Goal: Task Accomplishment & Management: Use online tool/utility

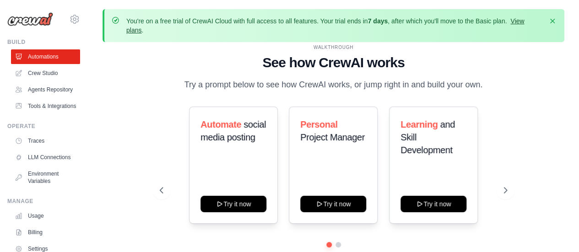
click at [524, 20] on link "View plans" at bounding box center [325, 25] width 398 height 16
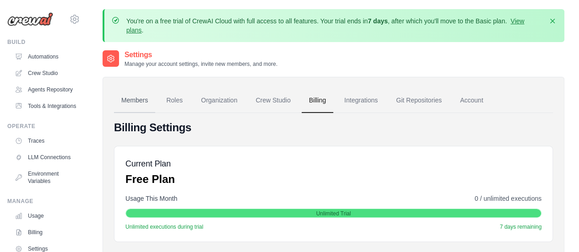
click at [142, 98] on link "Members" at bounding box center [134, 100] width 41 height 25
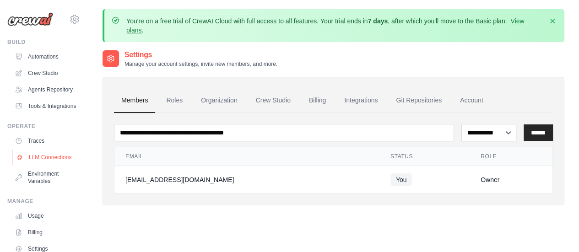
click at [52, 165] on link "LLM Connections" at bounding box center [46, 157] width 69 height 15
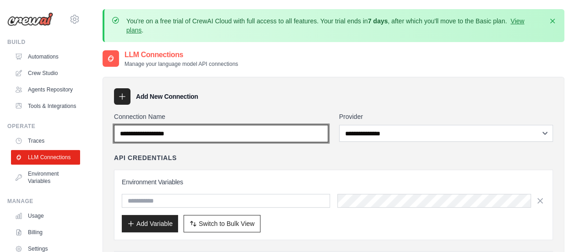
click at [283, 136] on input "Connection Name" at bounding box center [221, 133] width 214 height 17
type input "*******"
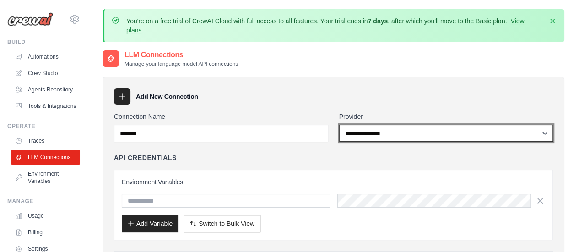
click at [380, 140] on select "**********" at bounding box center [446, 133] width 214 height 17
select select "******"
click at [339, 125] on select "**********" at bounding box center [446, 133] width 214 height 17
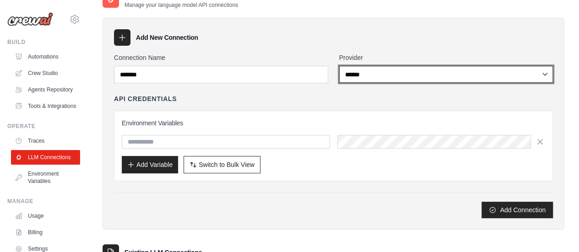
scroll to position [60, 0]
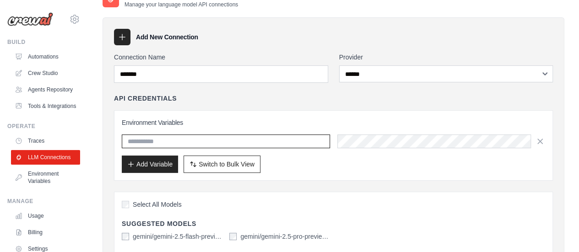
click at [199, 138] on input "text" at bounding box center [226, 142] width 208 height 14
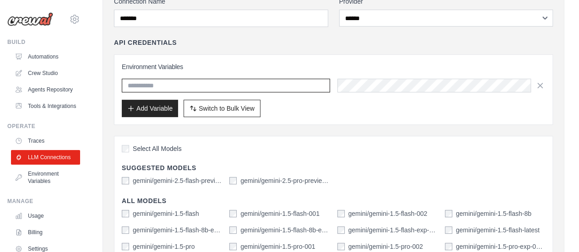
scroll to position [118, 0]
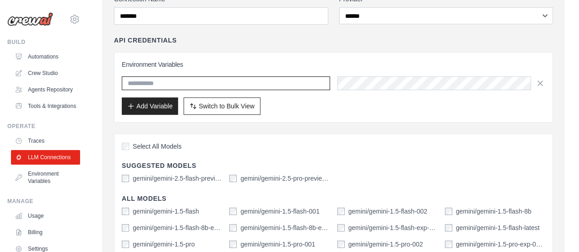
click at [211, 86] on input "text" at bounding box center [226, 83] width 208 height 14
paste input "**********"
type input "**********"
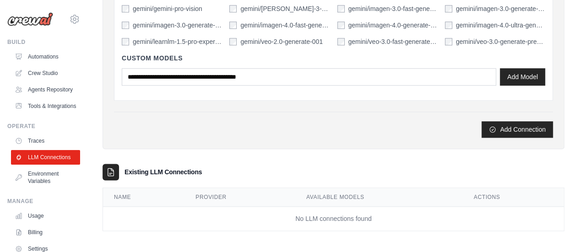
scroll to position [502, 0]
click at [517, 130] on button "Add Connection" at bounding box center [517, 129] width 71 height 16
click at [492, 126] on icon "submit" at bounding box center [492, 128] width 5 height 5
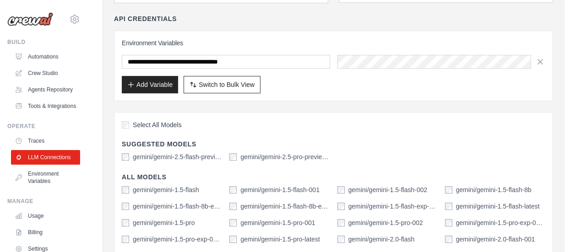
scroll to position [101, 0]
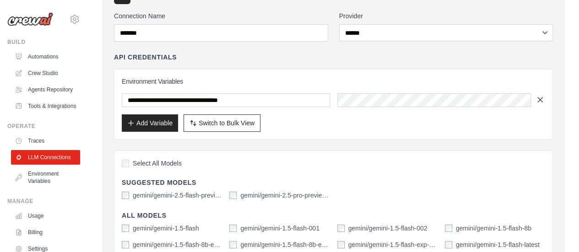
click at [539, 100] on icon "button" at bounding box center [540, 100] width 5 height 5
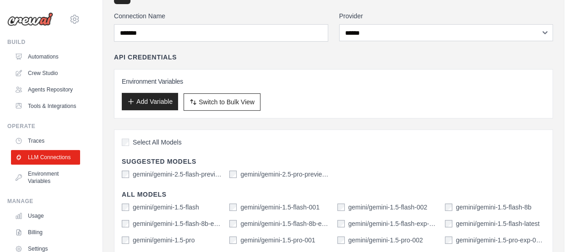
click at [164, 105] on button "Add Variable" at bounding box center [150, 101] width 56 height 17
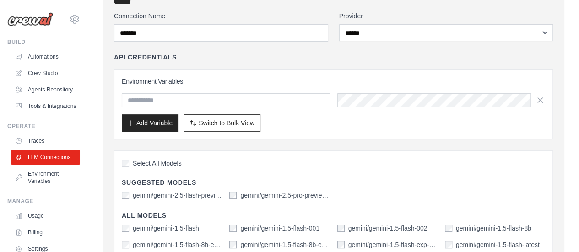
click at [173, 97] on input "text" at bounding box center [226, 100] width 208 height 14
type input "**********"
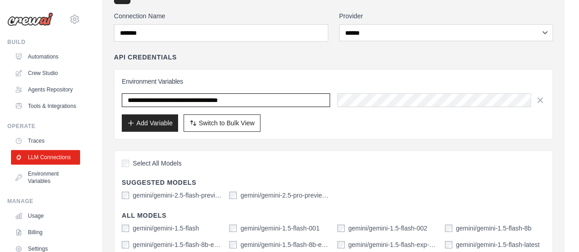
click at [296, 96] on input "**********" at bounding box center [226, 100] width 208 height 14
paste input "**********"
type input "**********"
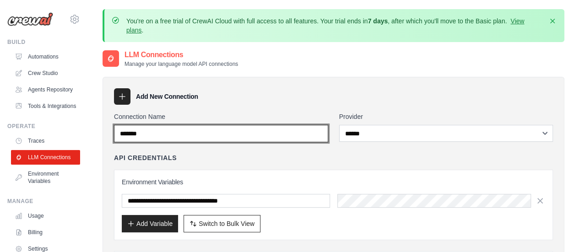
click at [241, 139] on input "*******" at bounding box center [221, 133] width 214 height 17
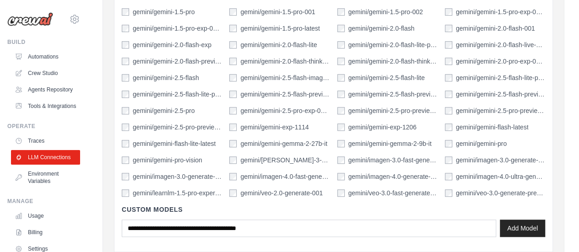
scroll to position [502, 0]
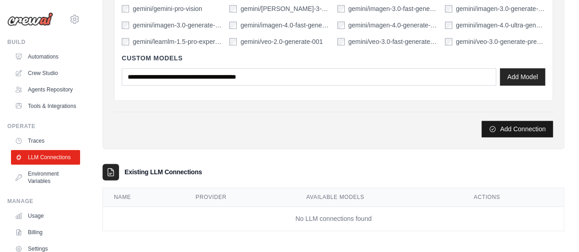
type input "******"
click at [518, 127] on button "Add Connection" at bounding box center [517, 129] width 71 height 16
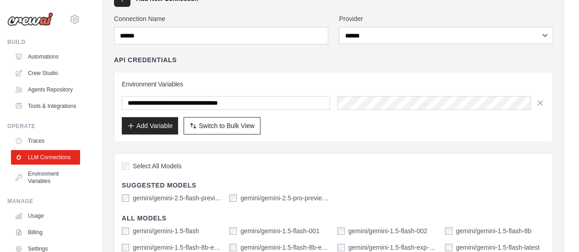
scroll to position [97, 0]
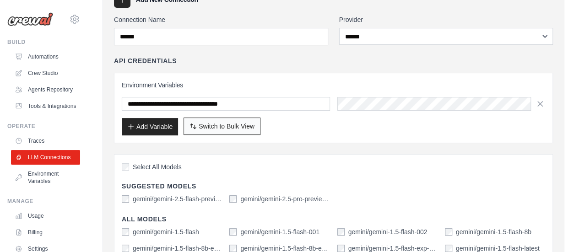
click at [223, 120] on button "Switch to Bulk View Switch to Table View" at bounding box center [222, 126] width 77 height 17
type textarea "**********"
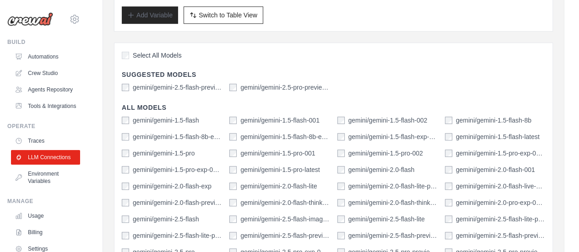
scroll to position [298, 0]
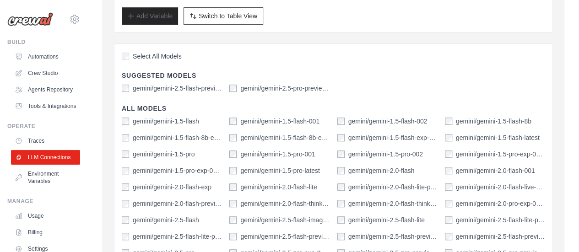
click at [126, 52] on label "Select All Models" at bounding box center [152, 56] width 60 height 9
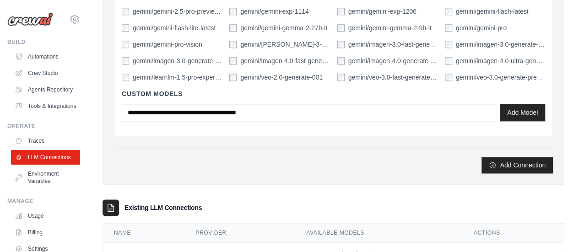
scroll to position [591, 0]
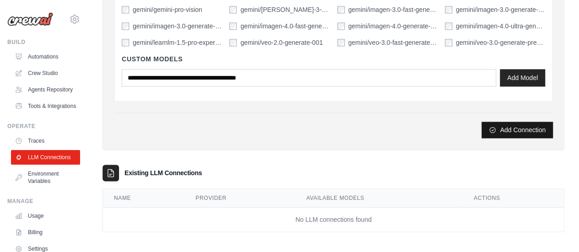
click at [505, 123] on button "Add Connection" at bounding box center [517, 130] width 71 height 16
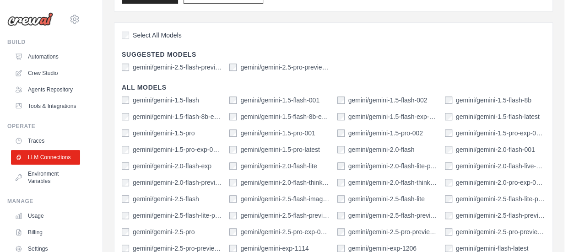
scroll to position [299, 0]
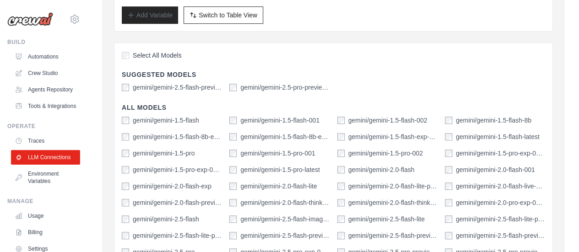
click at [127, 59] on div "Select All Models" at bounding box center [334, 56] width 424 height 12
click at [126, 58] on div "Select All Models" at bounding box center [334, 56] width 424 height 12
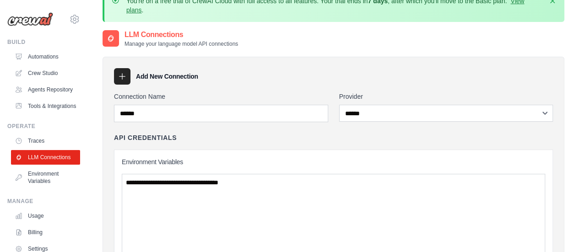
scroll to position [0, 0]
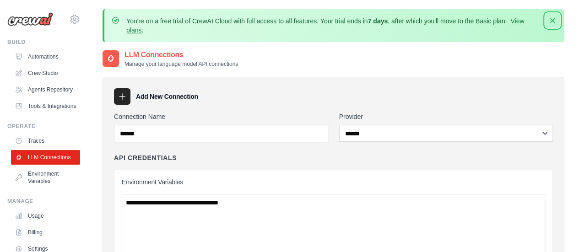
click at [548, 20] on icon "button" at bounding box center [552, 20] width 9 height 9
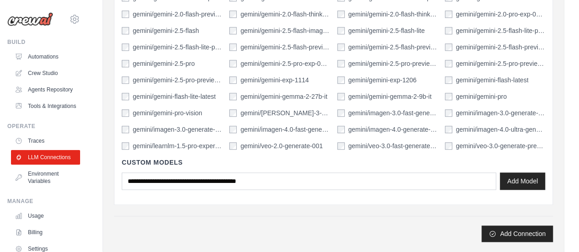
scroll to position [514, 0]
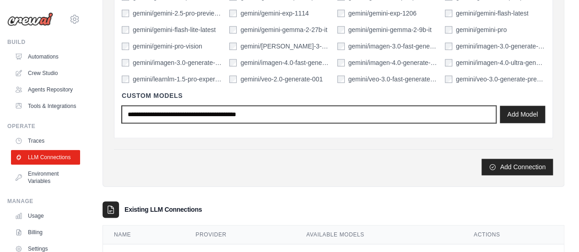
click at [312, 109] on input "text" at bounding box center [309, 114] width 375 height 17
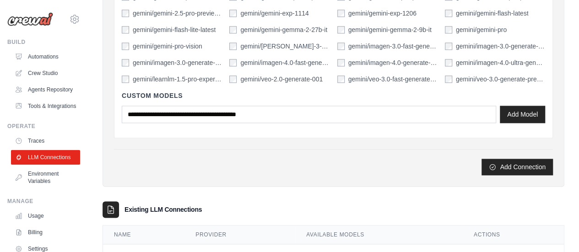
click at [341, 164] on div "Add Connection" at bounding box center [333, 167] width 439 height 16
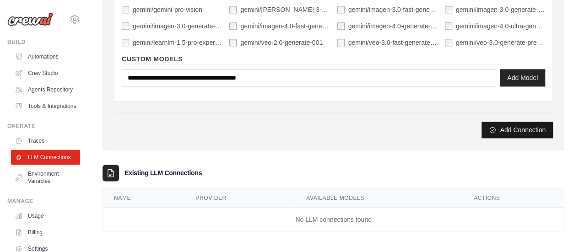
click at [499, 122] on button "Add Connection" at bounding box center [517, 130] width 71 height 16
click at [501, 122] on button "Add Connection" at bounding box center [517, 130] width 71 height 16
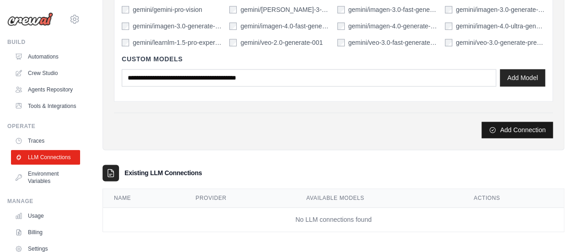
click at [501, 122] on button "Add Connection" at bounding box center [517, 130] width 71 height 16
click at [114, 169] on icon at bounding box center [110, 173] width 9 height 9
click at [59, 165] on link "LLM Connections" at bounding box center [46, 157] width 69 height 15
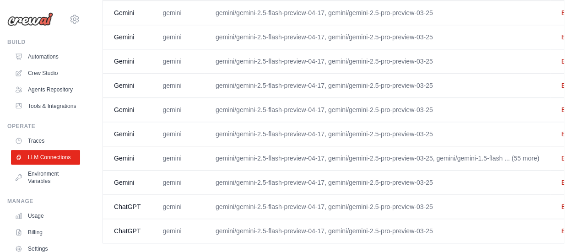
scroll to position [0, 32]
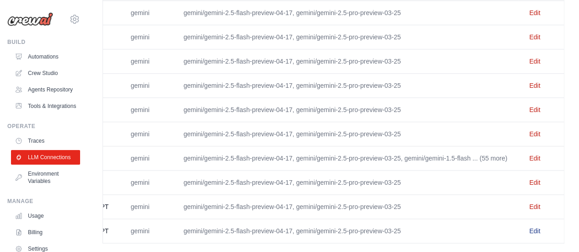
click at [536, 228] on link "Edit" at bounding box center [534, 231] width 11 height 7
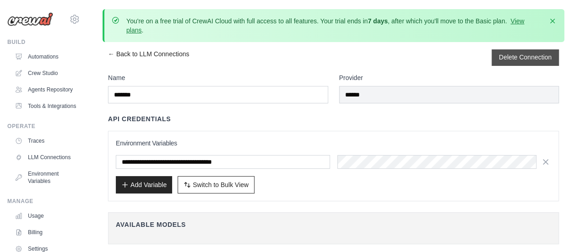
click at [519, 61] on button "Delete Connection" at bounding box center [525, 57] width 53 height 9
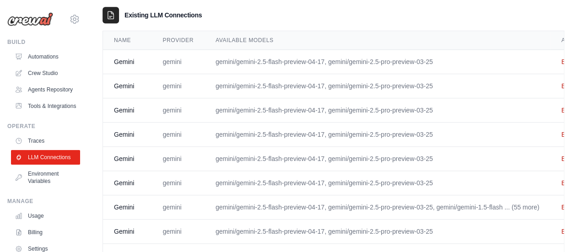
scroll to position [329, 0]
click at [561, 155] on link "Edit" at bounding box center [566, 157] width 11 height 7
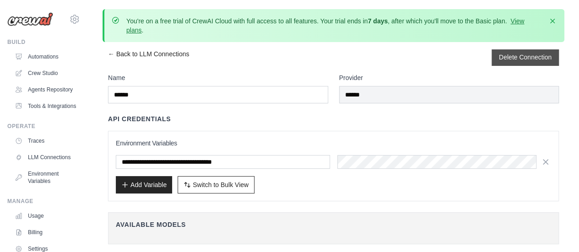
click at [521, 54] on button "Delete Connection" at bounding box center [525, 57] width 53 height 9
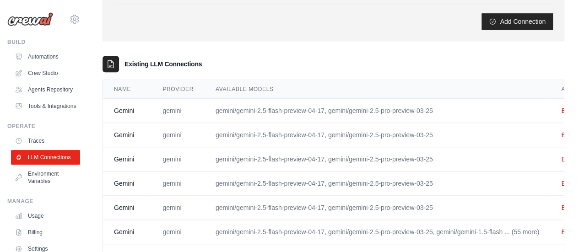
scroll to position [280, 0]
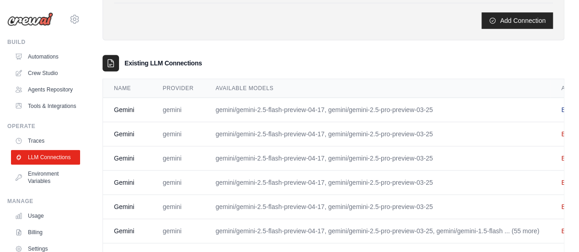
click at [561, 108] on link "Edit" at bounding box center [566, 109] width 11 height 7
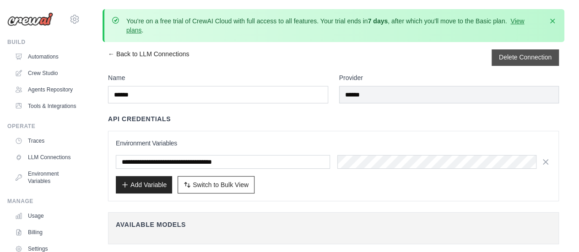
click at [535, 57] on button "Delete Connection" at bounding box center [525, 57] width 53 height 9
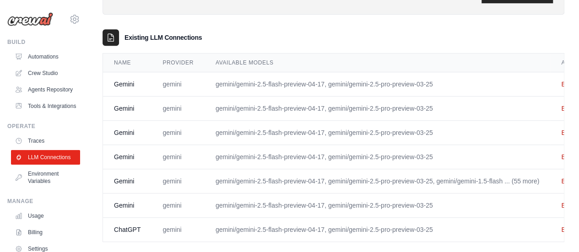
scroll to position [323, 0]
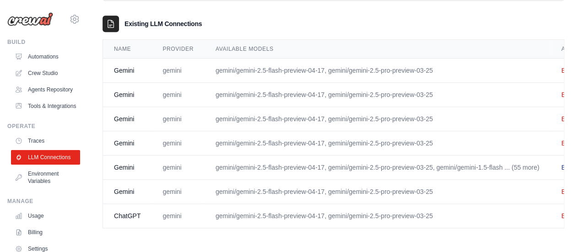
click at [562, 164] on link "Edit" at bounding box center [566, 167] width 11 height 7
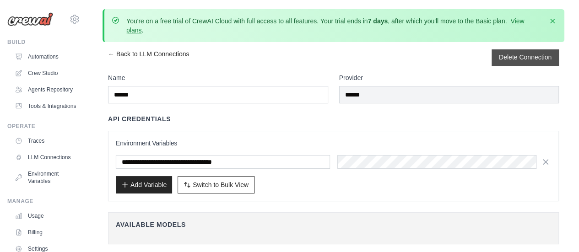
click at [530, 62] on form "Delete Connection" at bounding box center [525, 57] width 53 height 9
click at [526, 54] on button "Delete Connection" at bounding box center [525, 57] width 53 height 9
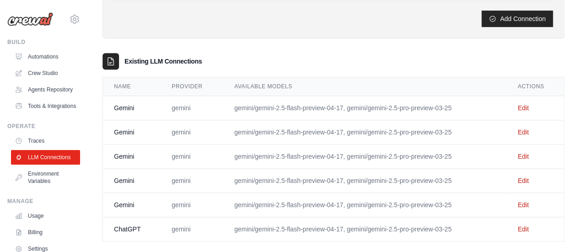
scroll to position [292, 0]
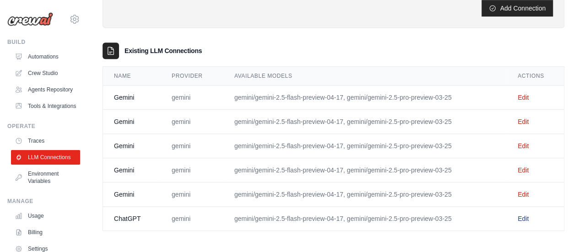
click at [519, 216] on link "Edit" at bounding box center [523, 218] width 11 height 7
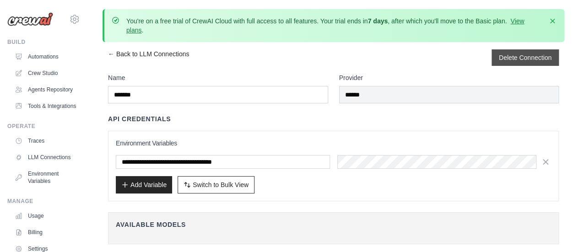
click at [507, 62] on div "Delete Connection" at bounding box center [525, 57] width 67 height 16
click at [528, 54] on button "Delete Connection" at bounding box center [525, 57] width 53 height 9
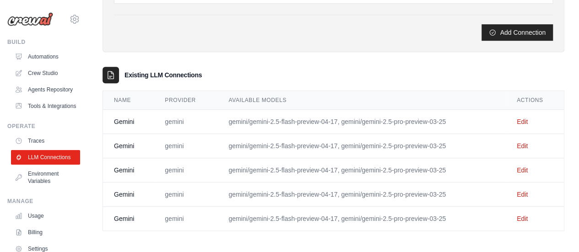
scroll to position [267, 0]
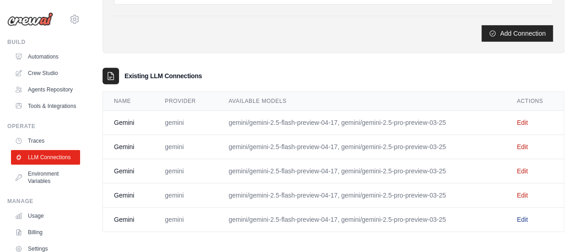
click at [517, 217] on link "Edit" at bounding box center [522, 219] width 11 height 7
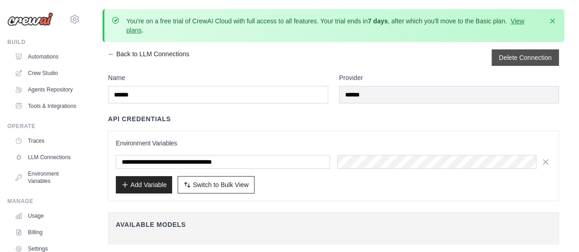
click at [531, 53] on div "Delete Connection" at bounding box center [525, 57] width 67 height 16
click at [522, 56] on button "Delete Connection" at bounding box center [525, 57] width 53 height 9
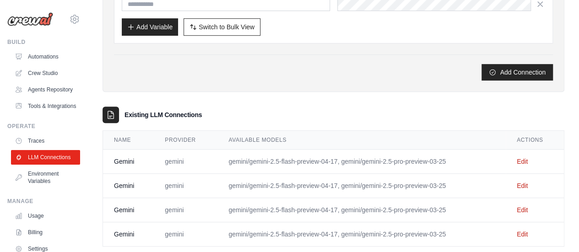
scroll to position [244, 0]
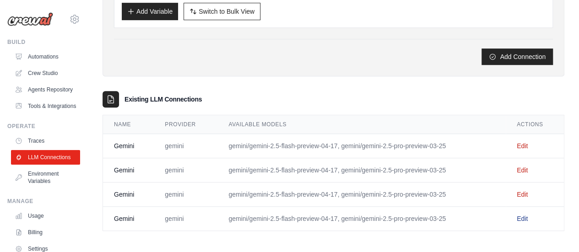
click at [525, 217] on link "Edit" at bounding box center [522, 218] width 11 height 7
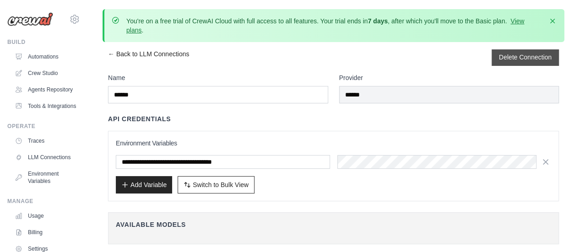
click at [521, 54] on button "Delete Connection" at bounding box center [525, 57] width 53 height 9
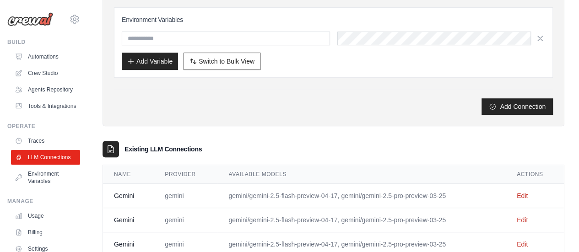
scroll to position [220, 0]
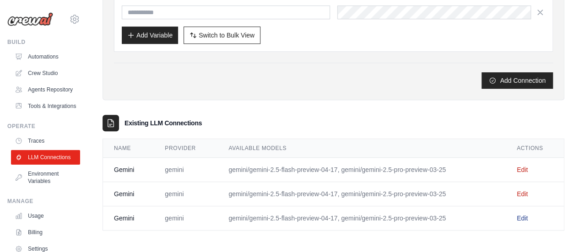
click at [521, 215] on link "Edit" at bounding box center [522, 218] width 11 height 7
click at [522, 218] on link "Edit" at bounding box center [522, 218] width 11 height 7
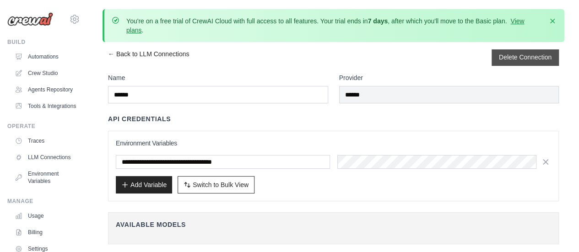
click at [523, 55] on button "Delete Connection" at bounding box center [525, 57] width 53 height 9
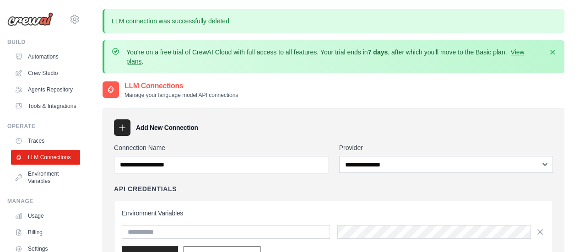
scroll to position [196, 0]
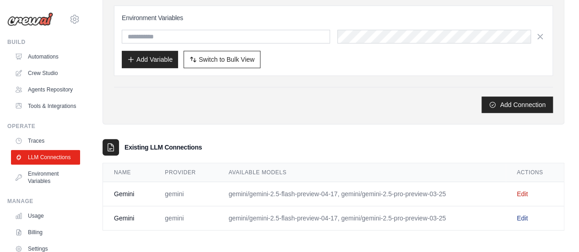
click at [522, 215] on link "Edit" at bounding box center [522, 218] width 11 height 7
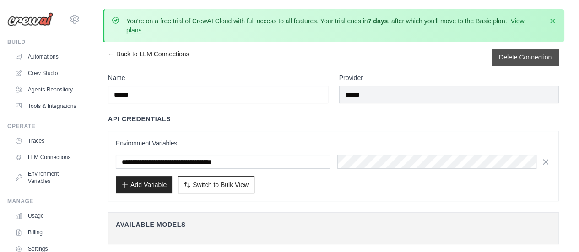
click at [522, 56] on button "Delete Connection" at bounding box center [525, 57] width 53 height 9
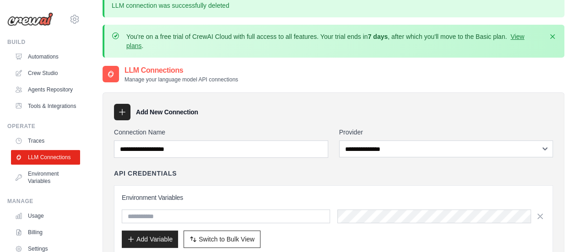
scroll to position [15, 0]
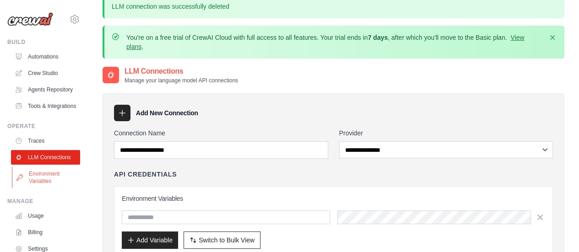
click at [40, 189] on link "Environment Variables" at bounding box center [46, 178] width 69 height 22
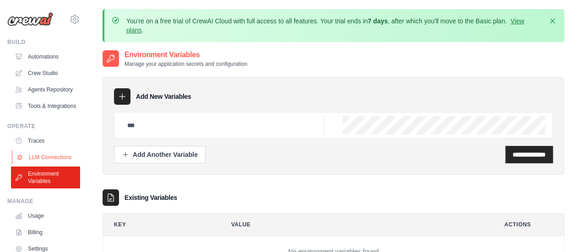
scroll to position [74, 0]
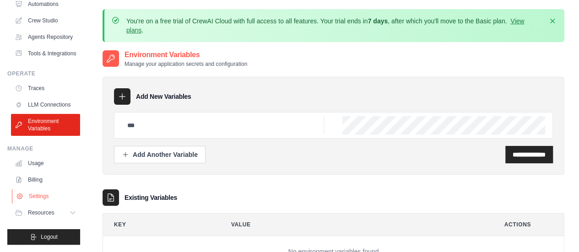
click at [41, 194] on link "Settings" at bounding box center [46, 196] width 69 height 15
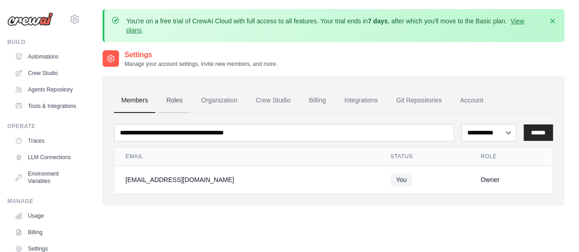
click at [179, 104] on link "Roles" at bounding box center [174, 100] width 31 height 25
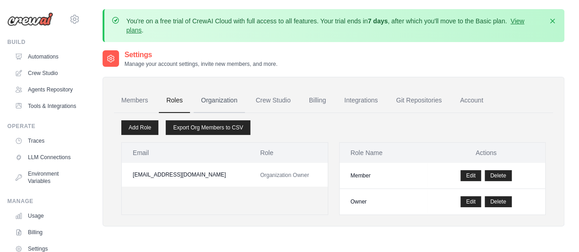
click at [214, 103] on link "Organization" at bounding box center [219, 100] width 51 height 25
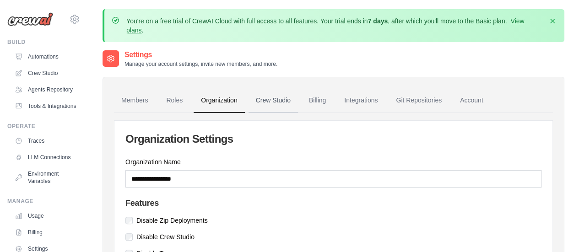
click at [277, 97] on link "Crew Studio" at bounding box center [273, 100] width 49 height 25
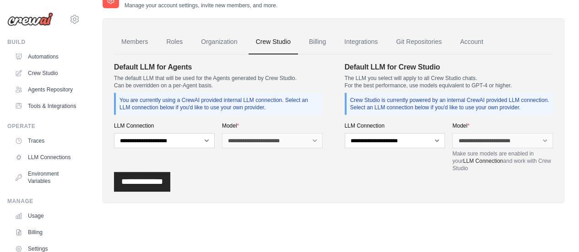
click at [185, 132] on div "**********" at bounding box center [164, 135] width 101 height 26
click at [184, 136] on select "**********" at bounding box center [164, 140] width 101 height 15
select select "******"
click at [114, 133] on select "**********" at bounding box center [164, 140] width 101 height 15
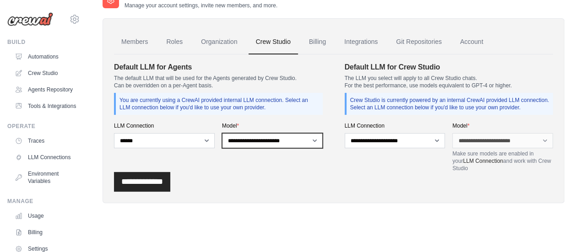
click at [255, 143] on select "**********" at bounding box center [272, 140] width 101 height 15
select select "**********"
click at [222, 133] on select "**********" at bounding box center [272, 140] width 101 height 15
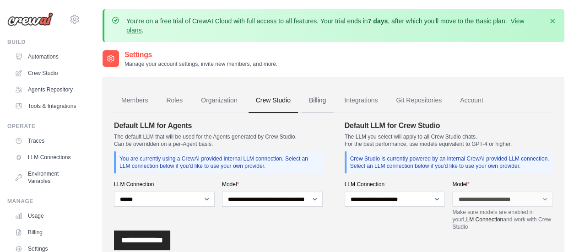
click at [326, 102] on link "Billing" at bounding box center [318, 100] width 32 height 25
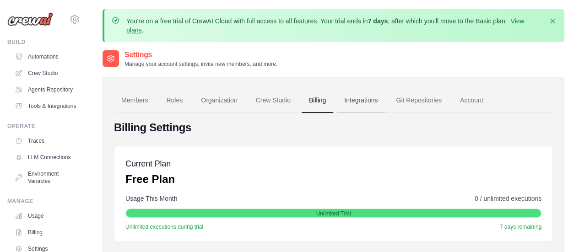
click at [366, 103] on link "Integrations" at bounding box center [361, 100] width 48 height 25
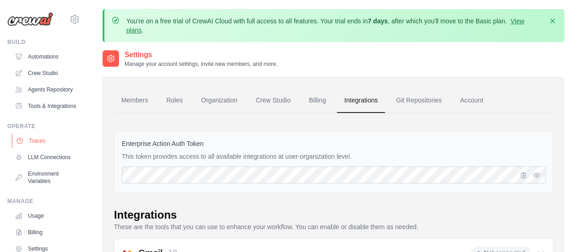
click at [43, 148] on link "Traces" at bounding box center [46, 141] width 69 height 15
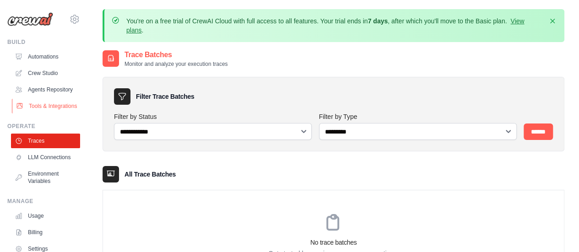
click at [48, 114] on link "Tools & Integrations" at bounding box center [46, 106] width 69 height 15
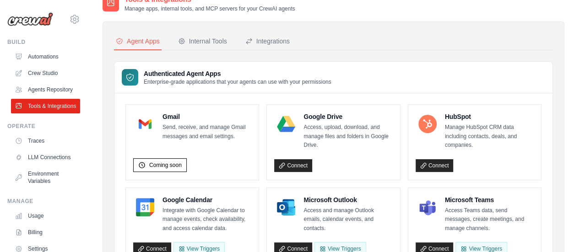
scroll to position [16, 0]
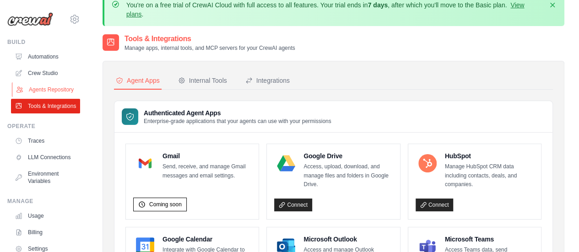
click at [46, 91] on link "Agents Repository" at bounding box center [46, 89] width 69 height 15
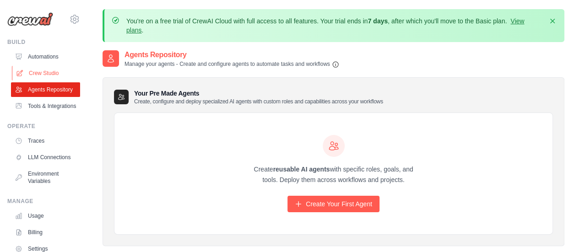
click at [50, 68] on link "Crew Studio" at bounding box center [46, 73] width 69 height 15
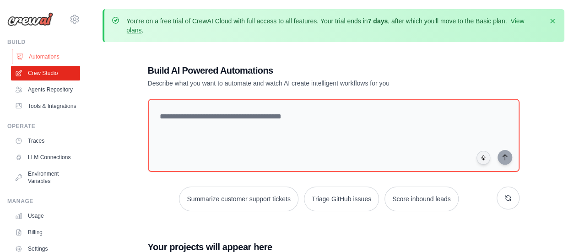
click at [37, 57] on link "Automations" at bounding box center [46, 56] width 69 height 15
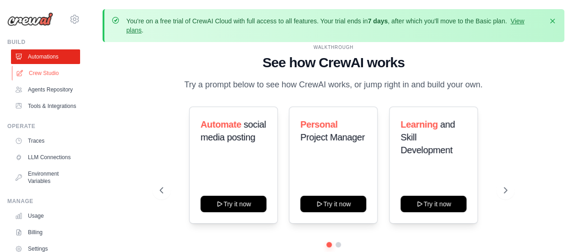
click at [45, 75] on link "Crew Studio" at bounding box center [46, 73] width 69 height 15
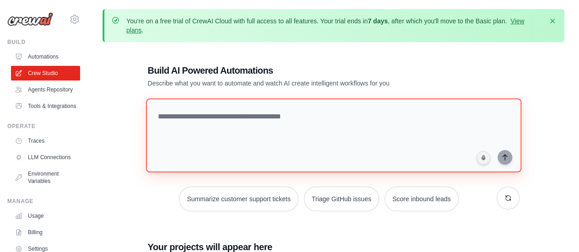
click at [252, 112] on textarea at bounding box center [334, 135] width 376 height 74
paste textarea "**********"
type textarea "**********"
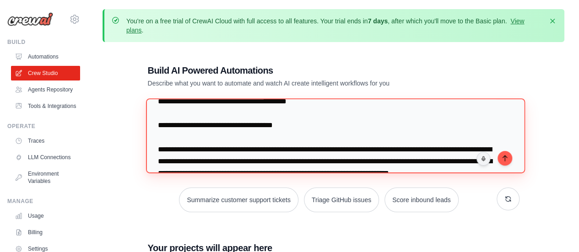
scroll to position [563, 0]
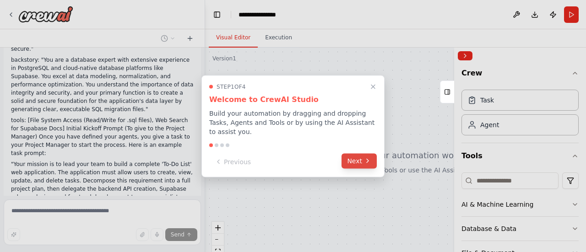
click at [361, 158] on button "Next" at bounding box center [359, 160] width 35 height 15
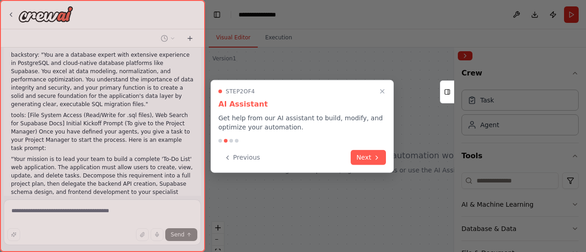
click at [361, 158] on button "Next" at bounding box center [368, 157] width 35 height 15
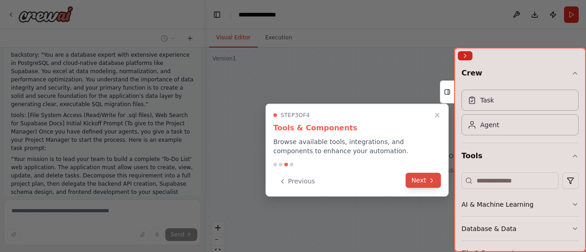
click at [419, 178] on button "Next" at bounding box center [423, 180] width 35 height 15
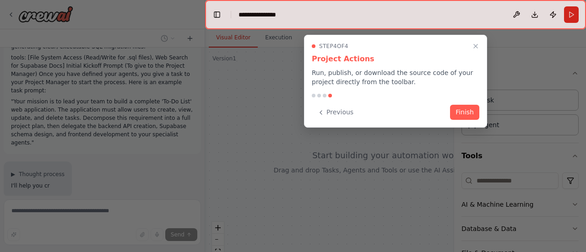
scroll to position [589, 0]
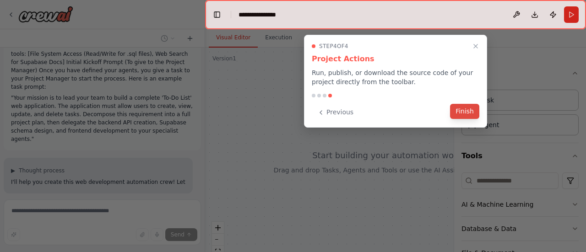
click at [460, 108] on button "Finish" at bounding box center [464, 111] width 29 height 15
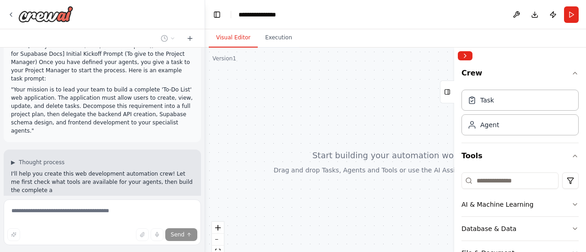
scroll to position [606, 0]
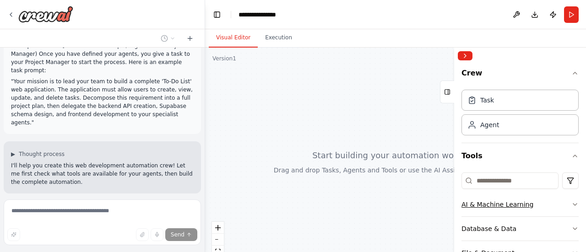
click at [470, 208] on div "AI & Machine Learning" at bounding box center [498, 204] width 72 height 9
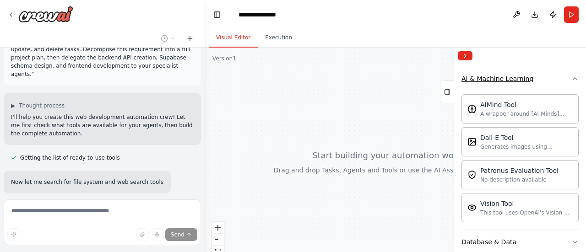
scroll to position [126, 0]
click at [528, 86] on button "AI & Machine Learning" at bounding box center [520, 78] width 117 height 24
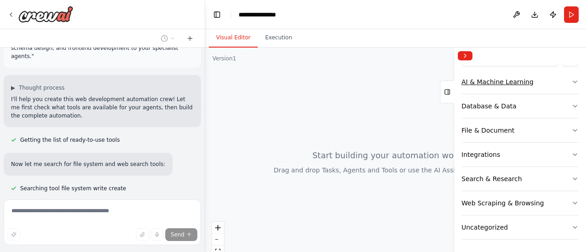
scroll to position [673, 0]
click at [503, 113] on button "Database & Data" at bounding box center [520, 106] width 117 height 24
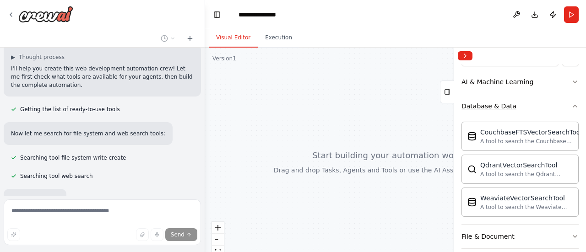
scroll to position [721, 0]
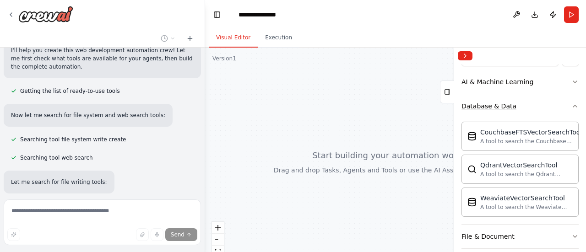
click at [501, 109] on button "Database & Data" at bounding box center [520, 106] width 117 height 24
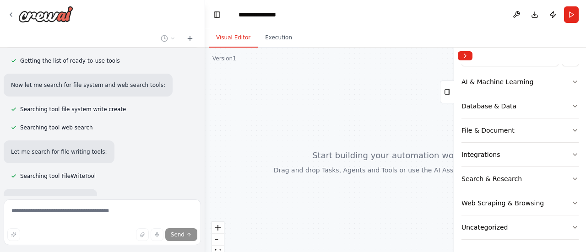
scroll to position [770, 0]
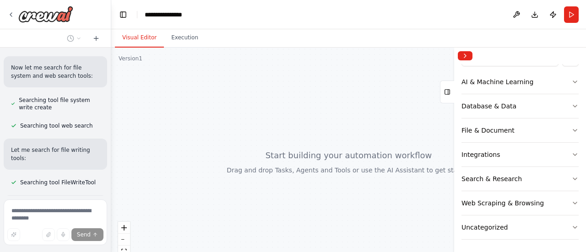
drag, startPoint x: 204, startPoint y: 23, endPoint x: 111, endPoint y: 15, distance: 93.3
click at [111, 15] on div "The Project Manager Agent (Orchestrator) This agent receives the initial idea a…" at bounding box center [293, 126] width 586 height 252
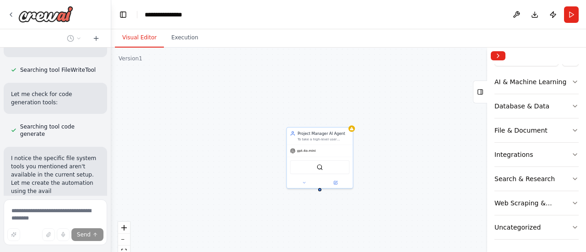
drag, startPoint x: 454, startPoint y: 68, endPoint x: 488, endPoint y: 63, distance: 34.3
click at [488, 63] on div at bounding box center [489, 150] width 4 height 205
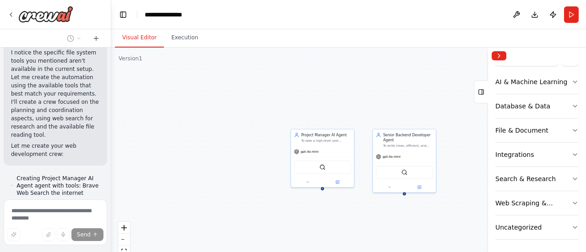
scroll to position [1657, 0]
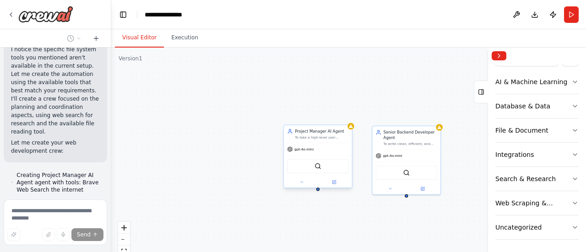
click at [309, 151] on span "gpt-4o-mini" at bounding box center [303, 149] width 19 height 5
click at [302, 152] on div "gpt-4o-mini" at bounding box center [318, 149] width 68 height 12
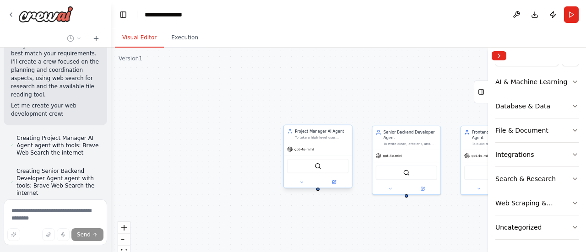
scroll to position [1698, 0]
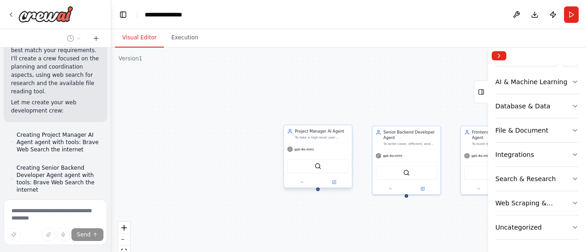
click at [293, 151] on div "gpt-4o-mini" at bounding box center [300, 149] width 27 height 5
click at [334, 182] on icon at bounding box center [334, 181] width 3 height 3
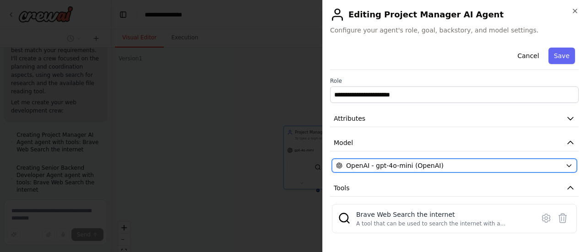
click at [403, 163] on span "OpenAI - gpt-4o-mini (OpenAI)" at bounding box center [395, 165] width 98 height 9
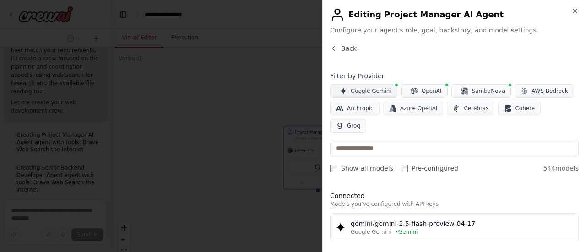
click at [359, 91] on span "Google Gemini" at bounding box center [371, 90] width 41 height 7
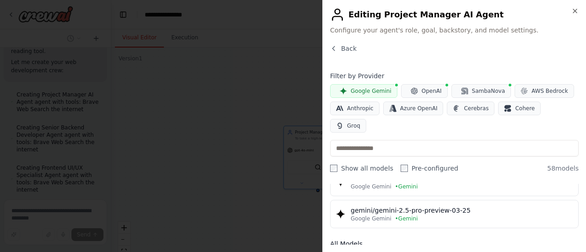
scroll to position [46, 0]
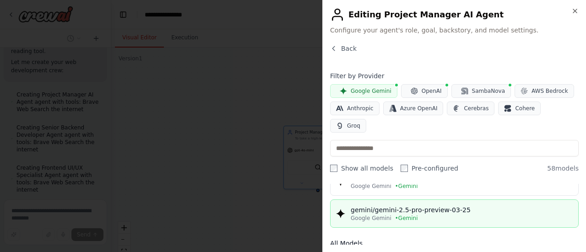
click at [414, 208] on button "gemini/gemini-2.5-pro-preview-03-25 Google Gemini • Gemini" at bounding box center [454, 214] width 249 height 28
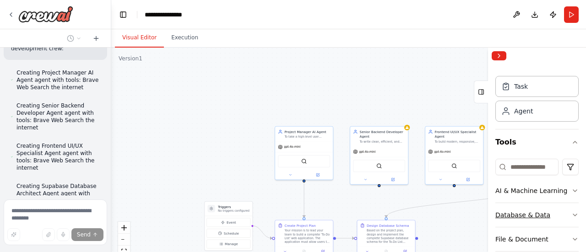
scroll to position [0, 0]
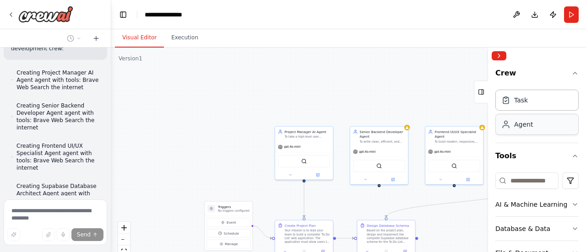
click at [522, 124] on div "Agent" at bounding box center [523, 124] width 19 height 9
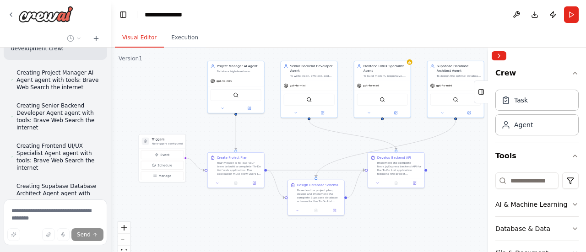
drag, startPoint x: 405, startPoint y: 196, endPoint x: 335, endPoint y: 131, distance: 95.6
click at [335, 131] on div ".deletable-edge-delete-btn { width: 20px; height: 20px; border: 0px solid #ffff…" at bounding box center [348, 162] width 475 height 229
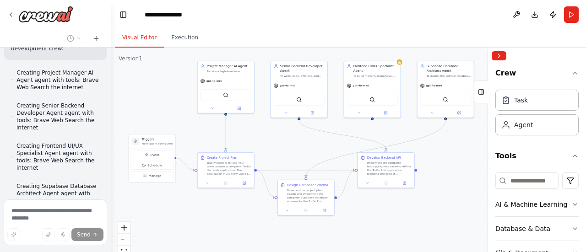
drag, startPoint x: 324, startPoint y: 145, endPoint x: 314, endPoint y: 144, distance: 10.1
click at [314, 144] on div ".deletable-edge-delete-btn { width: 20px; height: 20px; border: 0px solid #ffff…" at bounding box center [348, 162] width 475 height 229
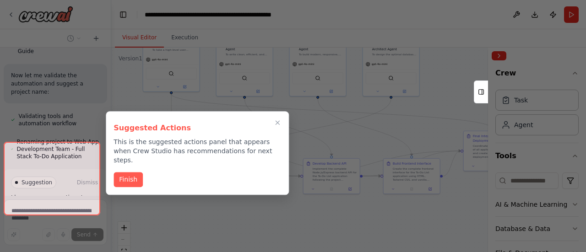
scroll to position [2091, 0]
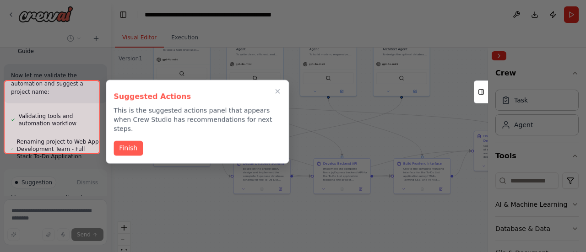
drag, startPoint x: 354, startPoint y: 142, endPoint x: 310, endPoint y: 120, distance: 48.7
click at [310, 120] on div "The Project Manager Agent (Orchestrator) This agent receives the initial idea a…" at bounding box center [293, 126] width 586 height 252
click at [131, 140] on button "Finish" at bounding box center [128, 147] width 29 height 15
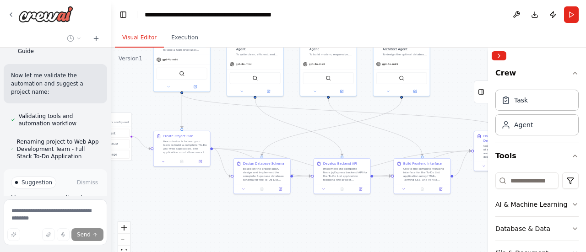
click at [74, 222] on button "Run Automation" at bounding box center [55, 229] width 89 height 15
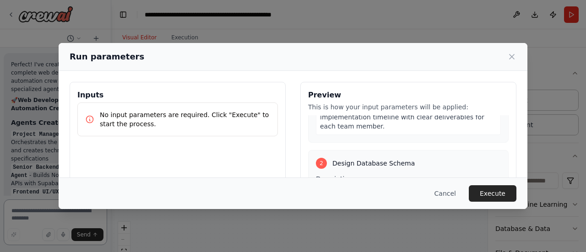
scroll to position [0, 0]
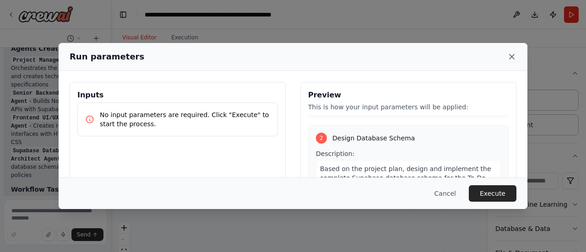
click at [508, 56] on icon at bounding box center [511, 56] width 9 height 9
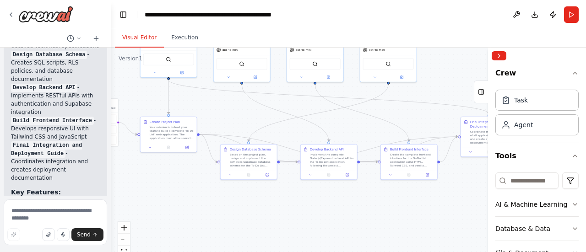
drag, startPoint x: 230, startPoint y: 139, endPoint x: 217, endPoint y: 125, distance: 19.1
click at [217, 125] on div ".deletable-edge-delete-btn { width: 20px; height: 20px; border: 0px solid #ffff…" at bounding box center [348, 162] width 475 height 229
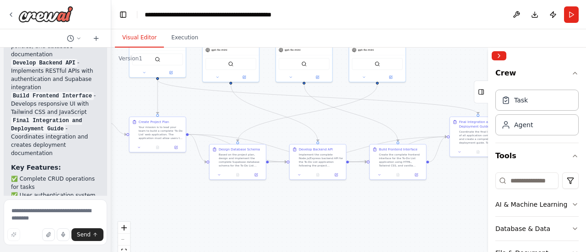
drag, startPoint x: 361, startPoint y: 134, endPoint x: 341, endPoint y: 139, distance: 21.1
click at [341, 139] on div ".deletable-edge-delete-btn { width: 20px; height: 20px; border: 0px solid #ffff…" at bounding box center [348, 162] width 475 height 229
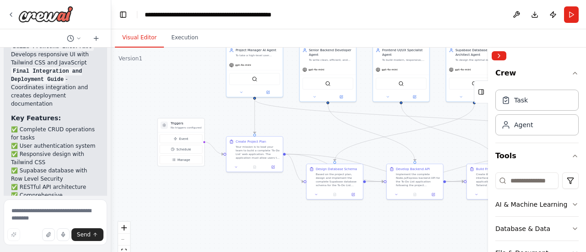
drag, startPoint x: 343, startPoint y: 138, endPoint x: 425, endPoint y: 153, distance: 82.8
click at [449, 155] on div ".deletable-edge-delete-btn { width: 20px; height: 20px; border: 0px solid #ffff…" at bounding box center [348, 162] width 475 height 229
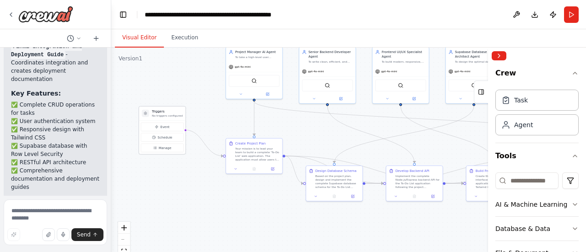
drag, startPoint x: 191, startPoint y: 130, endPoint x: 159, endPoint y: 100, distance: 43.1
click at [160, 114] on p "No triggers configured" at bounding box center [167, 116] width 31 height 4
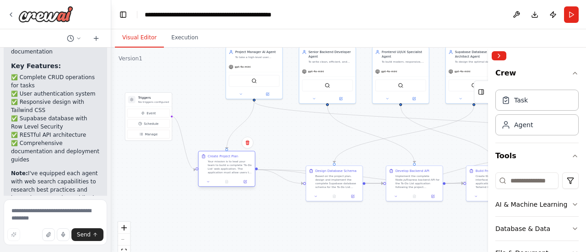
drag, startPoint x: 255, startPoint y: 149, endPoint x: 221, endPoint y: 162, distance: 35.6
click at [219, 168] on div "Your mission is to lead your team to build a complete 'To-Do List' web applicat…" at bounding box center [230, 167] width 44 height 15
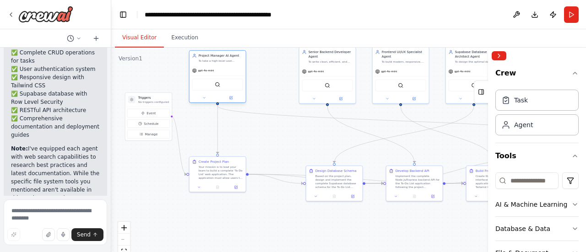
drag, startPoint x: 261, startPoint y: 72, endPoint x: 227, endPoint y: 76, distance: 33.6
click at [227, 76] on div "BraveSearchTool" at bounding box center [218, 85] width 56 height 18
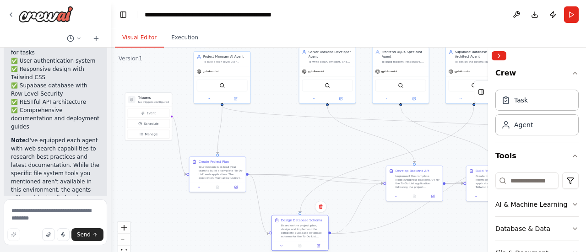
drag, startPoint x: 336, startPoint y: 179, endPoint x: 301, endPoint y: 229, distance: 60.5
click at [301, 229] on div "Based on the project plan, design and implement the complete Supabase database …" at bounding box center [303, 231] width 44 height 15
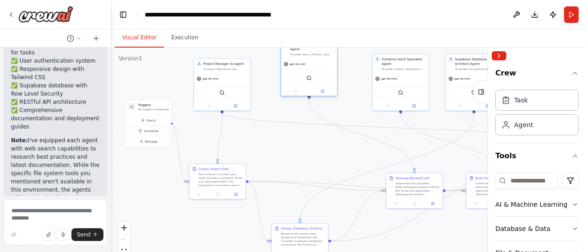
drag, startPoint x: 327, startPoint y: 73, endPoint x: 310, endPoint y: 64, distance: 19.5
click at [310, 64] on div "gpt-4o-mini" at bounding box center [309, 64] width 56 height 10
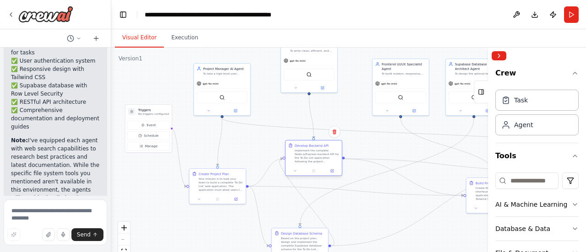
drag, startPoint x: 417, startPoint y: 199, endPoint x: 316, endPoint y: 162, distance: 107.1
click at [316, 162] on div "Implement the complete Node.js/Express backend API for the To-Do List applicati…" at bounding box center [317, 156] width 44 height 15
drag, startPoint x: 408, startPoint y: 88, endPoint x: 396, endPoint y: 71, distance: 21.3
click at [396, 71] on div "BraveSearchTool" at bounding box center [387, 79] width 56 height 18
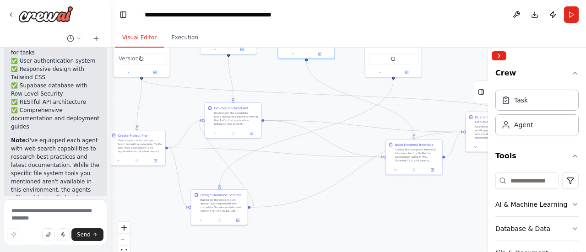
drag, startPoint x: 408, startPoint y: 152, endPoint x: 322, endPoint y: 116, distance: 92.4
click at [323, 116] on div ".deletable-edge-delete-btn { width: 20px; height: 20px; border: 0px solid #ffff…" at bounding box center [348, 162] width 475 height 229
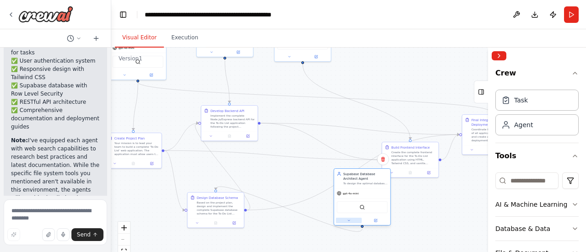
drag, startPoint x: 385, startPoint y: 73, endPoint x: 358, endPoint y: 221, distance: 150.3
click at [359, 221] on button at bounding box center [349, 220] width 26 height 5
drag, startPoint x: 413, startPoint y: 161, endPoint x: 305, endPoint y: 156, distance: 108.6
click at [305, 156] on div "Create the complete frontend interface for the To-Do List application using HTM…" at bounding box center [306, 152] width 44 height 15
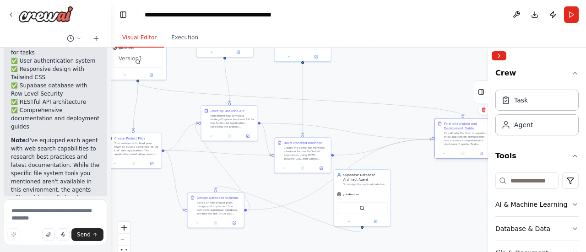
drag, startPoint x: 473, startPoint y: 128, endPoint x: 445, endPoint y: 134, distance: 29.1
click at [445, 134] on div "Coordinate the final integration of all application components and create a com…" at bounding box center [466, 138] width 44 height 15
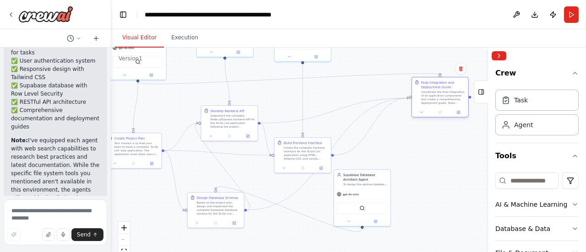
drag, startPoint x: 466, startPoint y: 136, endPoint x: 445, endPoint y: 95, distance: 46.1
click at [445, 95] on div "Coordinate the final integration of all application components and create a com…" at bounding box center [443, 97] width 44 height 15
drag, startPoint x: 316, startPoint y: 160, endPoint x: 454, endPoint y: 185, distance: 140.2
click at [454, 185] on div "Build Frontend Interface Create the complete frontend interface for the To-Do L…" at bounding box center [440, 177] width 56 height 26
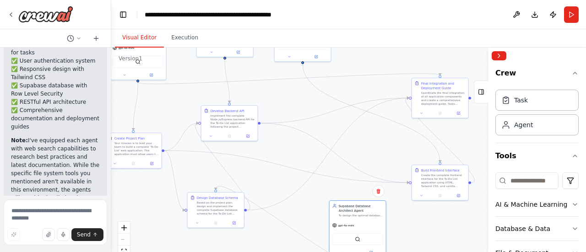
drag, startPoint x: 361, startPoint y: 192, endPoint x: 355, endPoint y: 224, distance: 33.1
click at [355, 224] on div "gpt-4o-mini" at bounding box center [358, 226] width 56 height 10
click at [380, 146] on div ".deletable-edge-delete-btn { width: 20px; height: 20px; border: 0px solid #ffff…" at bounding box center [348, 162] width 475 height 229
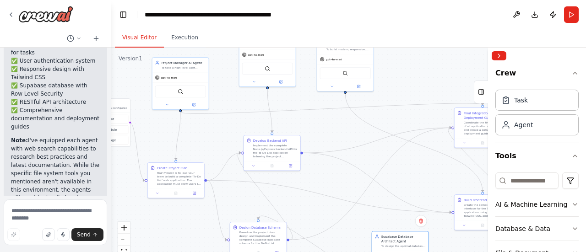
drag, startPoint x: 370, startPoint y: 148, endPoint x: 416, endPoint y: 178, distance: 55.3
click at [416, 178] on div ".deletable-edge-delete-btn { width: 20px; height: 20px; border: 0px solid #ffff…" at bounding box center [348, 162] width 475 height 229
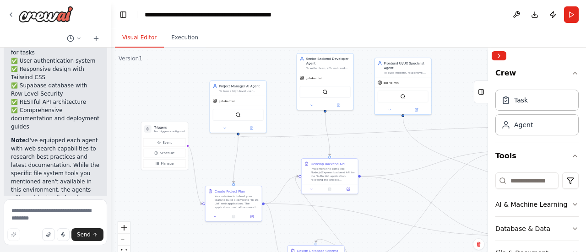
drag, startPoint x: 326, startPoint y: 128, endPoint x: 380, endPoint y: 149, distance: 58.4
click at [380, 149] on div ".deletable-edge-delete-btn { width: 20px; height: 20px; border: 0px solid #ffff…" at bounding box center [348, 162] width 475 height 229
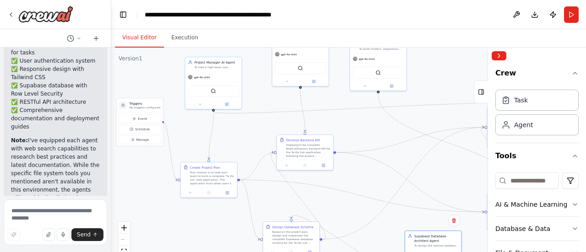
drag, startPoint x: 380, startPoint y: 149, endPoint x: 355, endPoint y: 125, distance: 34.3
click at [355, 125] on div ".deletable-edge-delete-btn { width: 20px; height: 20px; border: 0px solid #ffff…" at bounding box center [348, 162] width 475 height 229
click at [63, 211] on textarea at bounding box center [55, 223] width 103 height 46
drag, startPoint x: 441, startPoint y: 169, endPoint x: 378, endPoint y: 155, distance: 64.2
click at [379, 156] on div ".deletable-edge-delete-btn { width: 20px; height: 20px; border: 0px solid #ffff…" at bounding box center [348, 162] width 475 height 229
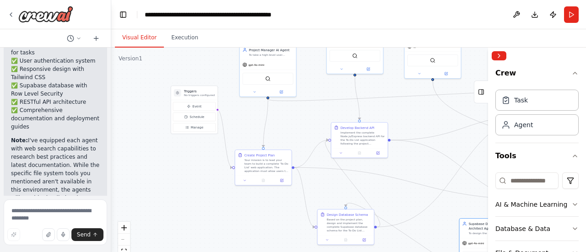
drag, startPoint x: 201, startPoint y: 131, endPoint x: 315, endPoint y: 133, distance: 114.0
click at [321, 132] on div ".deletable-edge-delete-btn { width: 20px; height: 20px; border: 0px solid #ffff…" at bounding box center [348, 162] width 475 height 229
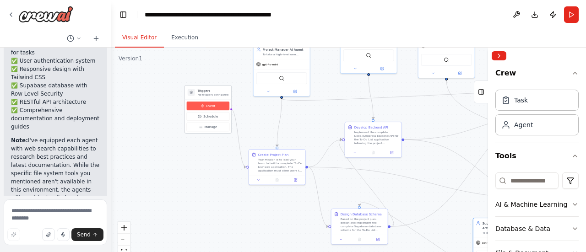
click at [208, 106] on span "Event" at bounding box center [210, 106] width 9 height 5
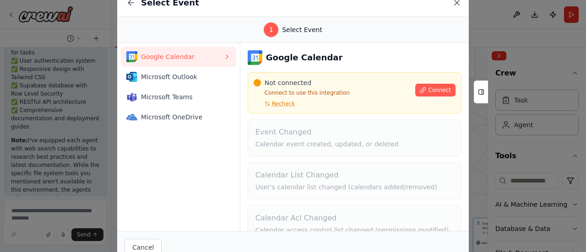
click at [455, 6] on icon at bounding box center [456, 2] width 9 height 9
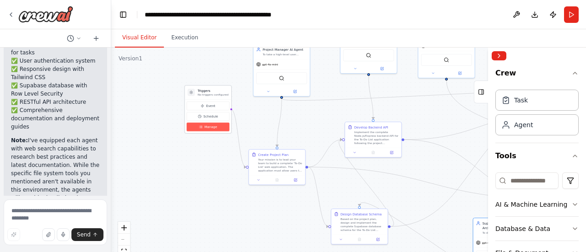
click at [211, 125] on span "Manage" at bounding box center [210, 127] width 13 height 5
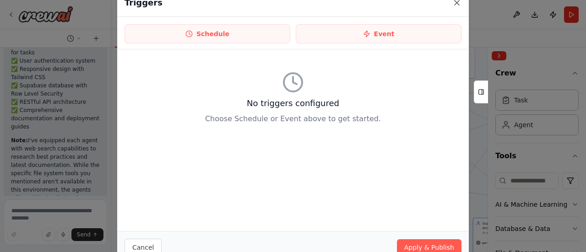
click at [457, 3] on icon at bounding box center [456, 2] width 9 height 9
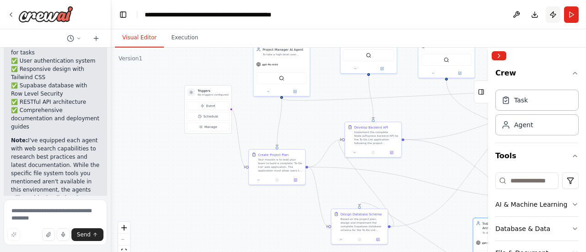
click at [555, 15] on button "Publish" at bounding box center [553, 14] width 15 height 16
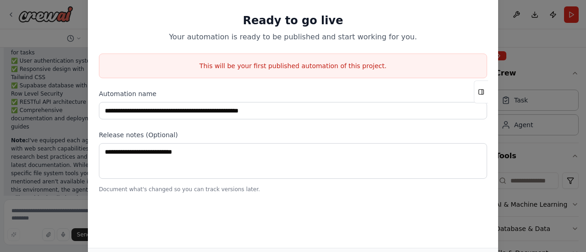
click at [544, 61] on div "**********" at bounding box center [293, 126] width 586 height 252
click at [524, 77] on div "**********" at bounding box center [293, 126] width 586 height 252
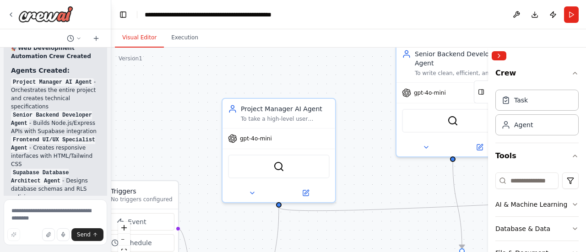
drag, startPoint x: 362, startPoint y: 125, endPoint x: 281, endPoint y: 60, distance: 104.2
click at [281, 60] on div ".deletable-edge-delete-btn { width: 20px; height: 20px; border: 0px solid #ffff…" at bounding box center [348, 162] width 475 height 229
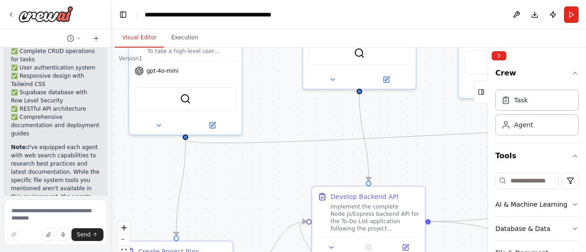
drag, startPoint x: 313, startPoint y: 104, endPoint x: 245, endPoint y: 82, distance: 71.1
click at [246, 84] on div ".deletable-edge-delete-btn { width: 20px; height: 20px; border: 0px solid #ffff…" at bounding box center [348, 162] width 475 height 229
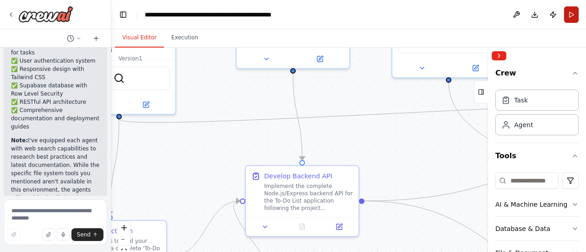
click at [567, 19] on button "Run" at bounding box center [571, 14] width 15 height 16
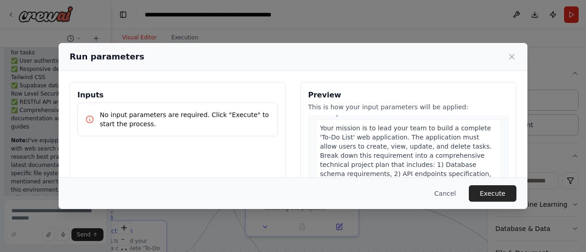
scroll to position [32, 0]
click at [372, 139] on span "Your mission is to lead your team to build a complete 'To-Do List' web applicat…" at bounding box center [407, 169] width 175 height 90
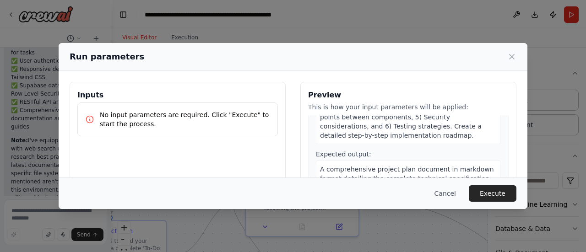
scroll to position [114, 0]
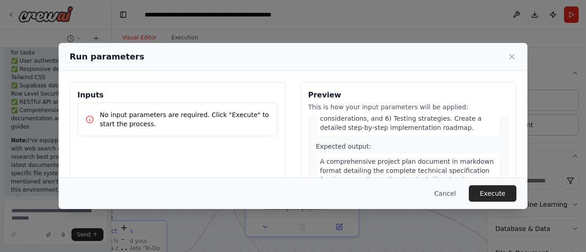
click at [403, 158] on span "A comprehensive project plan document in markdown format detailing the complete…" at bounding box center [407, 184] width 174 height 53
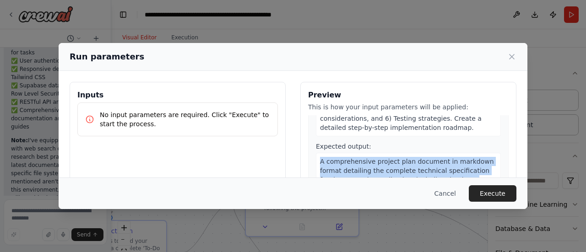
click at [403, 158] on span "A comprehensive project plan document in markdown format detailing the complete…" at bounding box center [407, 184] width 174 height 53
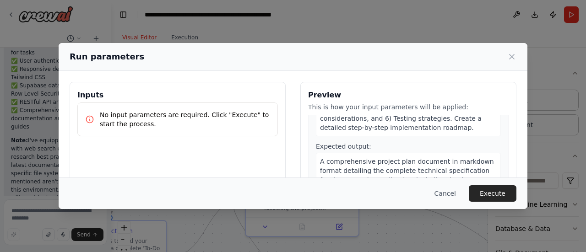
click at [408, 112] on div "Preview This is how your input parameters will be applied: 1 Create Project Pla…" at bounding box center [408, 190] width 216 height 217
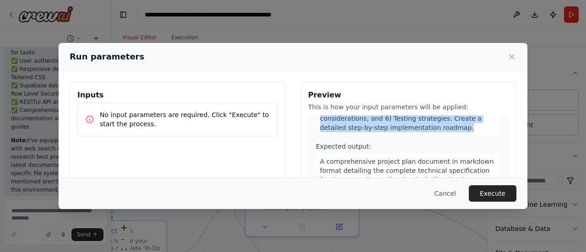
click at [407, 113] on div "Preview This is how your input parameters will be applied: 1 Create Project Pla…" at bounding box center [408, 190] width 216 height 217
click at [407, 115] on span "Your mission is to lead your team to build a complete 'To-Do List' web applicat…" at bounding box center [407, 87] width 175 height 90
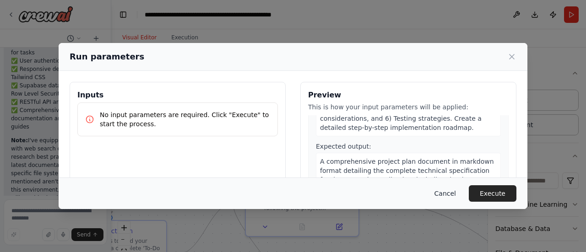
click at [457, 196] on button "Cancel" at bounding box center [445, 193] width 36 height 16
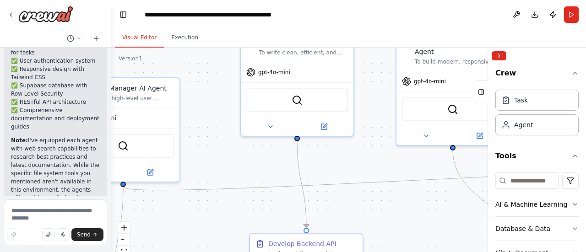
drag, startPoint x: 391, startPoint y: 149, endPoint x: 397, endPoint y: 218, distance: 69.4
click at [397, 218] on div ".deletable-edge-delete-btn { width: 20px; height: 20px; border: 0px solid #ffff…" at bounding box center [348, 162] width 475 height 229
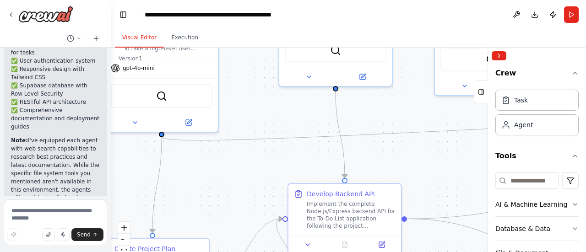
drag, startPoint x: 397, startPoint y: 214, endPoint x: 441, endPoint y: 161, distance: 69.9
click at [440, 162] on div ".deletable-edge-delete-btn { width: 20px; height: 20px; border: 0px solid #ffff…" at bounding box center [348, 162] width 475 height 229
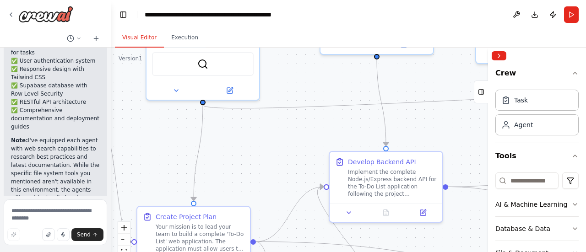
drag, startPoint x: 388, startPoint y: 168, endPoint x: 425, endPoint y: 141, distance: 46.2
click at [425, 141] on div ".deletable-edge-delete-btn { width: 20px; height: 20px; border: 0px solid #ffff…" at bounding box center [348, 162] width 475 height 229
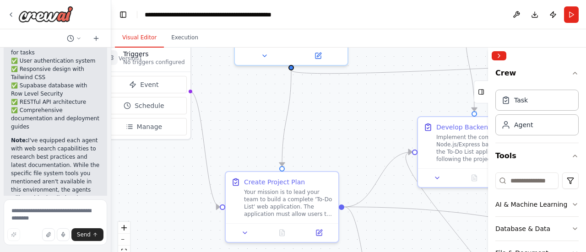
drag, startPoint x: 185, startPoint y: 160, endPoint x: 208, endPoint y: 110, distance: 54.5
click at [261, 136] on div ".deletable-edge-delete-btn { width: 20px; height: 20px; border: 0px solid #ffff…" at bounding box center [348, 162] width 475 height 229
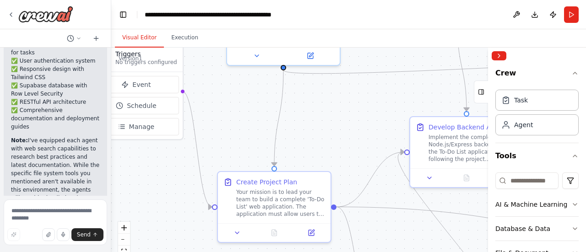
drag, startPoint x: 286, startPoint y: 119, endPoint x: 231, endPoint y: 89, distance: 62.3
click at [240, 94] on div ".deletable-edge-delete-btn { width: 20px; height: 20px; border: 0px solid #ffff…" at bounding box center [348, 162] width 475 height 229
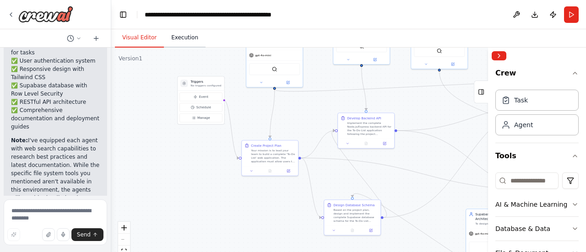
click at [188, 40] on button "Execution" at bounding box center [185, 37] width 42 height 19
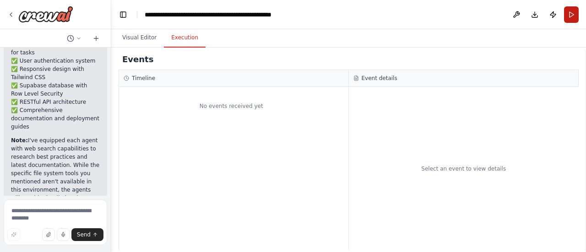
click at [574, 12] on button "Run" at bounding box center [571, 14] width 15 height 16
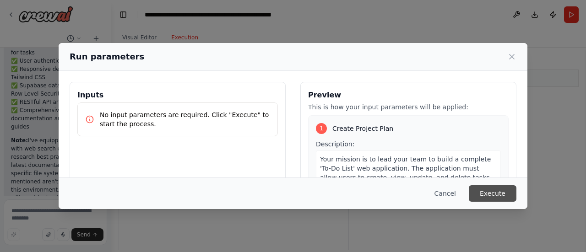
click at [500, 190] on button "Execute" at bounding box center [493, 193] width 48 height 16
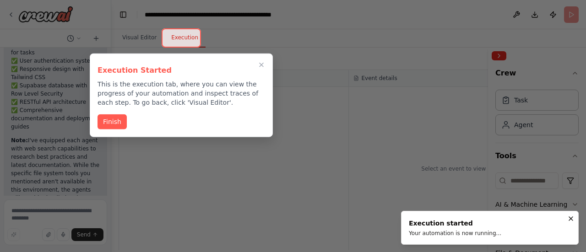
click at [107, 114] on button "Finish" at bounding box center [112, 121] width 29 height 15
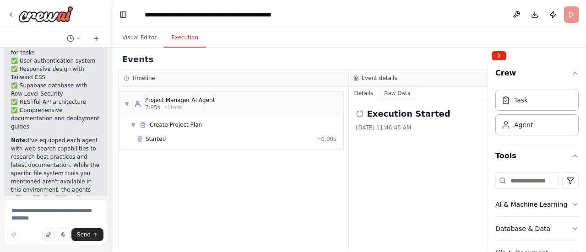
click at [387, 93] on button "Raw Data" at bounding box center [398, 93] width 38 height 13
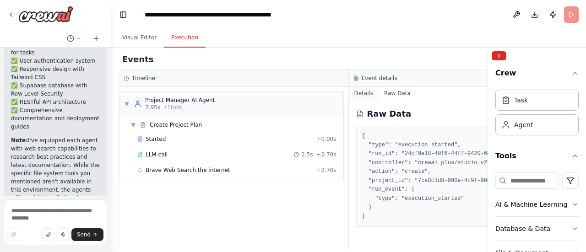
click at [368, 93] on button "Details" at bounding box center [364, 93] width 30 height 13
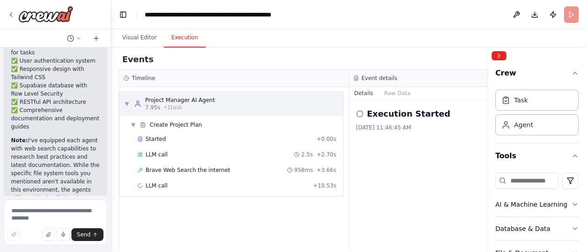
click at [125, 99] on div "▼ Project Manager AI Agent 7.95s • 1 task" at bounding box center [169, 104] width 91 height 15
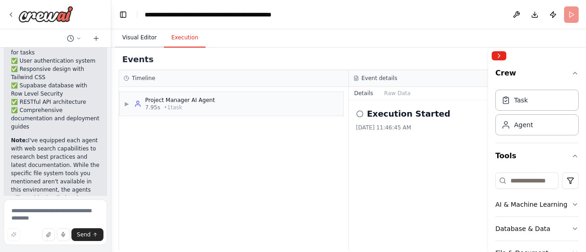
click at [148, 39] on button "Visual Editor" at bounding box center [139, 37] width 49 height 19
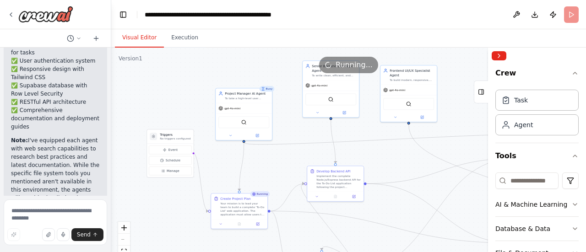
drag, startPoint x: 241, startPoint y: 112, endPoint x: 208, endPoint y: 169, distance: 66.3
click at [208, 169] on div ".deletable-edge-delete-btn { width: 20px; height: 20px; border: 0px solid #ffff…" at bounding box center [348, 162] width 475 height 229
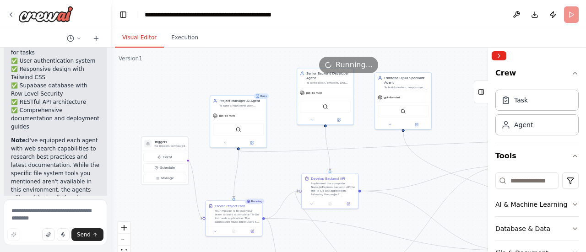
click at [207, 169] on div ".deletable-edge-delete-btn { width: 20px; height: 20px; border: 0px solid #ffff…" at bounding box center [348, 162] width 475 height 229
click at [247, 113] on div "gpt-4o-mini" at bounding box center [238, 115] width 56 height 10
click at [255, 145] on div at bounding box center [238, 141] width 56 height 9
click at [255, 141] on button at bounding box center [252, 141] width 26 height 5
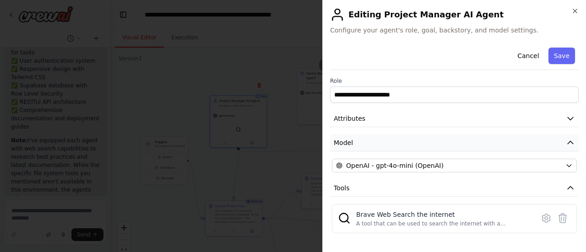
scroll to position [67, 0]
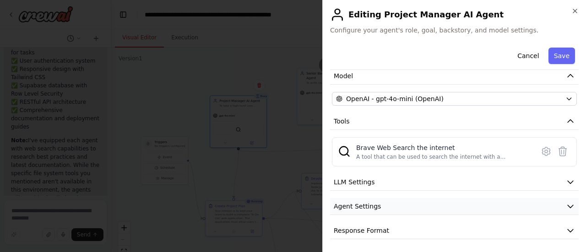
click at [381, 207] on button "Agent Settings" at bounding box center [454, 206] width 249 height 17
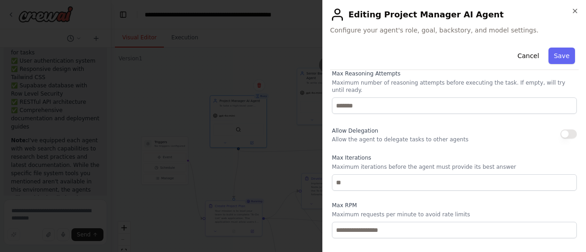
scroll to position [312, 0]
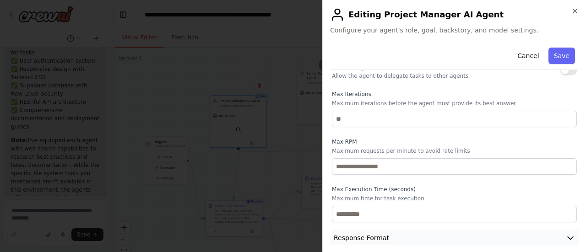
click at [408, 230] on button "Response Format" at bounding box center [454, 238] width 249 height 17
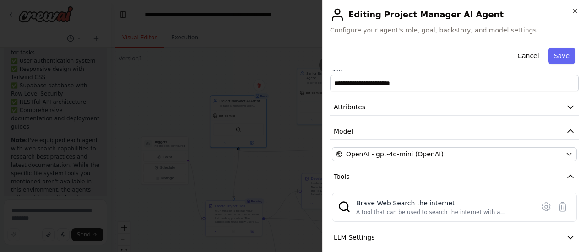
scroll to position [0, 0]
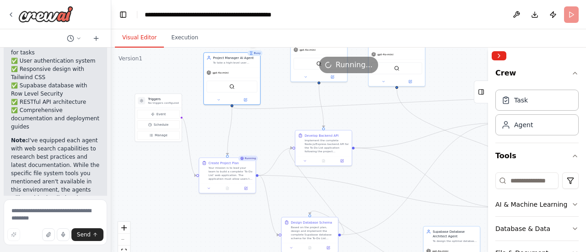
drag, startPoint x: 370, startPoint y: 126, endPoint x: 372, endPoint y: 64, distance: 61.8
click at [372, 64] on div "Version 1 Show Tools Hide Agents .deletable-edge-delete-btn { width: 20px; heig…" at bounding box center [348, 162] width 475 height 229
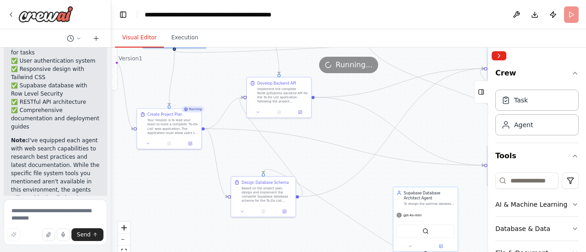
drag, startPoint x: 288, startPoint y: 185, endPoint x: 217, endPoint y: 143, distance: 82.5
click at [217, 143] on div ".deletable-edge-delete-btn { width: 20px; height: 20px; border: 0px solid #ffff…" at bounding box center [348, 162] width 475 height 229
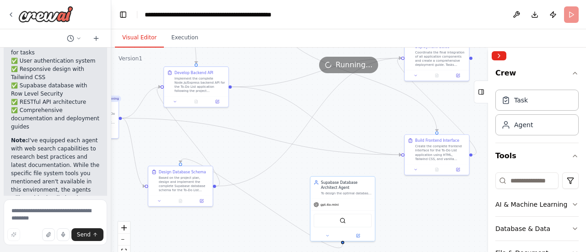
drag, startPoint x: 320, startPoint y: 167, endPoint x: 211, endPoint y: 164, distance: 109.5
click at [211, 165] on div ".deletable-edge-delete-btn { width: 20px; height: 20px; border: 0px solid #ffff…" at bounding box center [348, 162] width 475 height 229
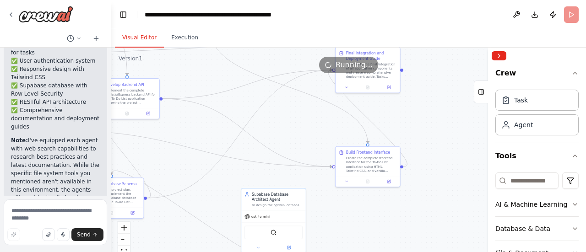
drag, startPoint x: 319, startPoint y: 127, endPoint x: 296, endPoint y: 141, distance: 26.7
click at [296, 141] on div ".deletable-edge-delete-btn { width: 20px; height: 20px; border: 0px solid #ffff…" at bounding box center [348, 162] width 475 height 229
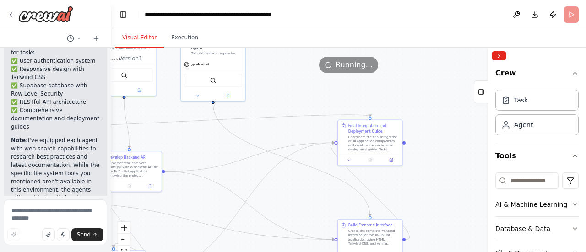
drag, startPoint x: 425, startPoint y: 101, endPoint x: 428, endPoint y: 168, distance: 67.0
click at [428, 168] on div ".deletable-edge-delete-btn { width: 20px; height: 20px; border: 0px solid #ffff…" at bounding box center [348, 162] width 475 height 229
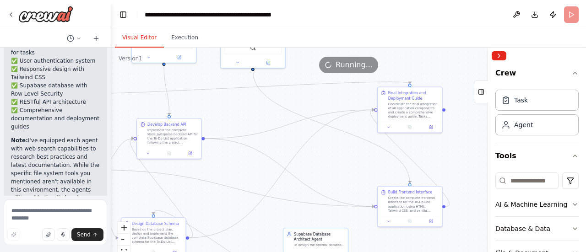
drag, startPoint x: 427, startPoint y: 168, endPoint x: 467, endPoint y: 139, distance: 49.2
click at [467, 139] on div ".deletable-edge-delete-btn { width: 20px; height: 20px; border: 0px solid #ffff…" at bounding box center [348, 162] width 475 height 229
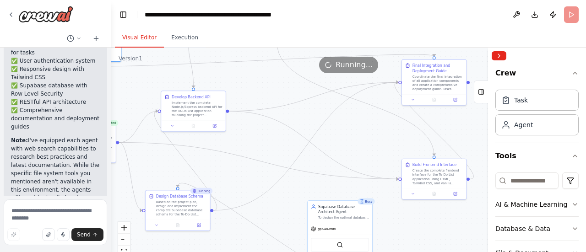
drag, startPoint x: 454, startPoint y: 158, endPoint x: 480, endPoint y: 130, distance: 38.2
click at [480, 130] on div ".deletable-edge-delete-btn { width: 20px; height: 20px; border: 0px solid #ffff…" at bounding box center [348, 162] width 475 height 229
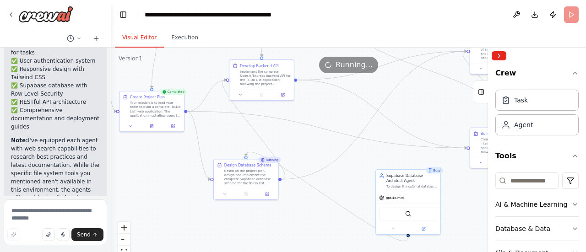
drag, startPoint x: 359, startPoint y: 152, endPoint x: 422, endPoint y: 125, distance: 68.3
click at [422, 125] on div ".deletable-edge-delete-btn { width: 20px; height: 20px; border: 0px solid #ffff…" at bounding box center [348, 162] width 475 height 229
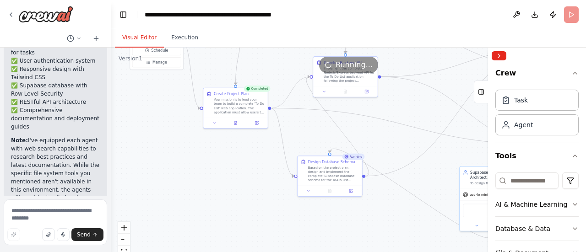
drag, startPoint x: 304, startPoint y: 134, endPoint x: 380, endPoint y: 133, distance: 76.0
click at [381, 133] on div ".deletable-edge-delete-btn { width: 20px; height: 20px; border: 0px solid #ffff…" at bounding box center [348, 162] width 475 height 229
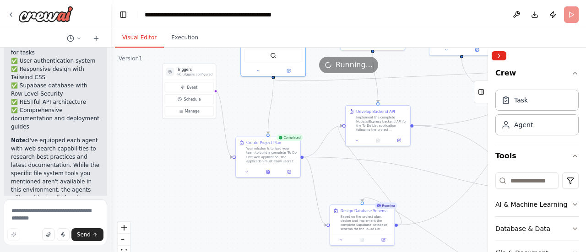
drag, startPoint x: 354, startPoint y: 132, endPoint x: 393, endPoint y: 183, distance: 63.4
click at [391, 183] on div ".deletable-edge-delete-btn { width: 20px; height: 20px; border: 0px solid #ffff…" at bounding box center [348, 162] width 475 height 229
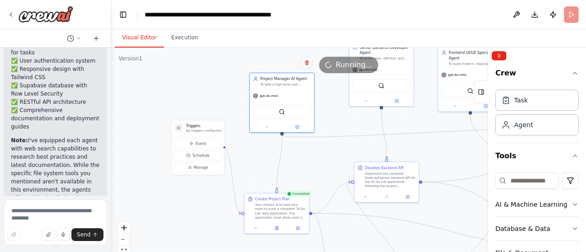
drag, startPoint x: 381, startPoint y: 182, endPoint x: 379, endPoint y: 218, distance: 36.2
click at [379, 219] on div ".deletable-edge-delete-btn { width: 20px; height: 20px; border: 0px solid #ffff…" at bounding box center [348, 162] width 475 height 229
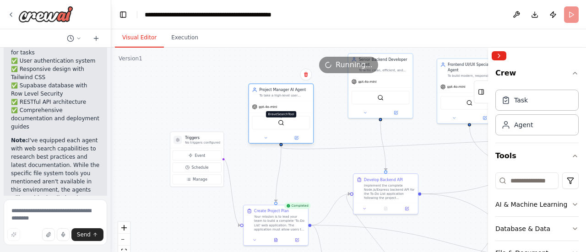
click at [278, 125] on img at bounding box center [281, 123] width 6 height 6
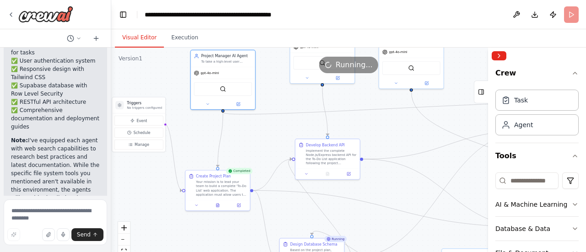
drag, startPoint x: 323, startPoint y: 128, endPoint x: 281, endPoint y: 96, distance: 53.3
click at [281, 96] on div ".deletable-edge-delete-btn { width: 20px; height: 20px; border: 0px solid #ffff…" at bounding box center [348, 162] width 475 height 229
click at [178, 42] on button "Execution" at bounding box center [185, 37] width 42 height 19
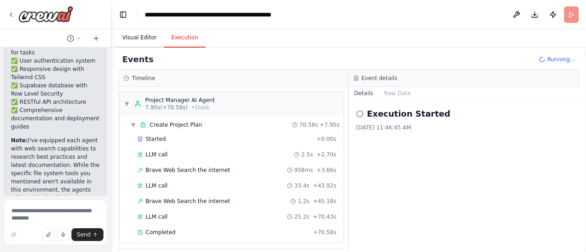
click at [151, 35] on button "Visual Editor" at bounding box center [139, 37] width 49 height 19
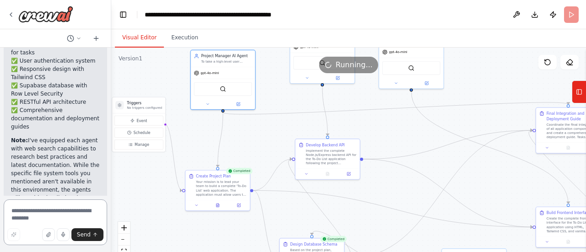
click at [53, 207] on textarea at bounding box center [55, 223] width 103 height 46
type textarea "*"
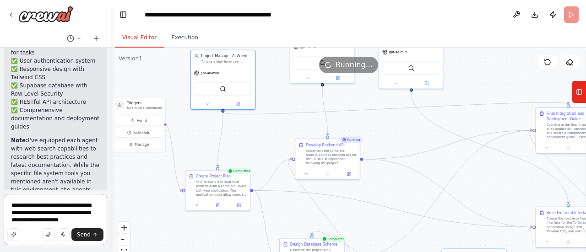
type textarea "**********"
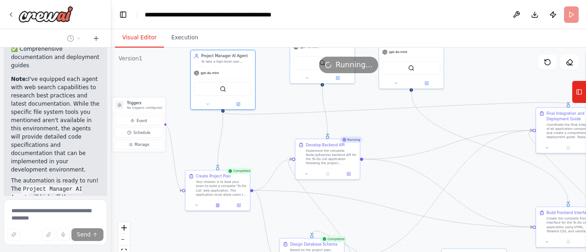
scroll to position [2709, 0]
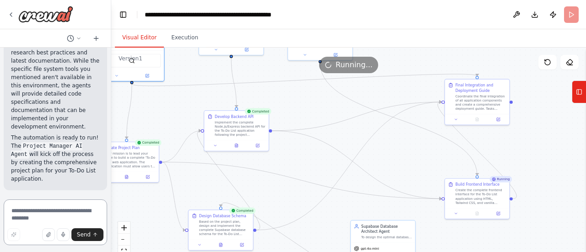
drag, startPoint x: 273, startPoint y: 142, endPoint x: 181, endPoint y: 113, distance: 95.9
click at [181, 113] on div ".deletable-edge-delete-btn { width: 20px; height: 20px; border: 0px solid #ffff…" at bounding box center [348, 162] width 475 height 229
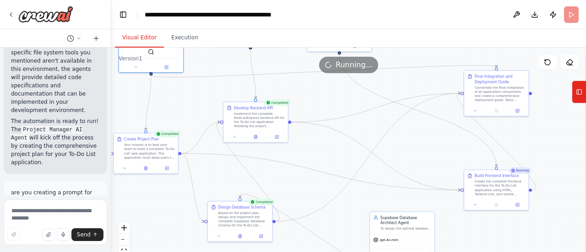
drag, startPoint x: 173, startPoint y: 116, endPoint x: 196, endPoint y: 107, distance: 24.8
click at [197, 106] on div ".deletable-edge-delete-btn { width: 20px; height: 20px; border: 0px solid #ffff…" at bounding box center [348, 162] width 475 height 229
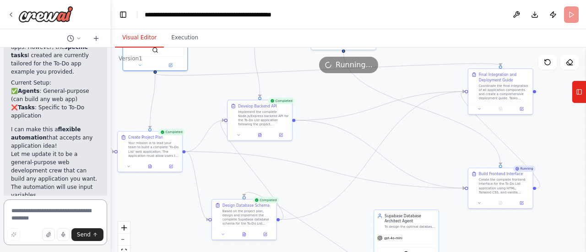
click at [45, 207] on textarea at bounding box center [55, 223] width 103 height 46
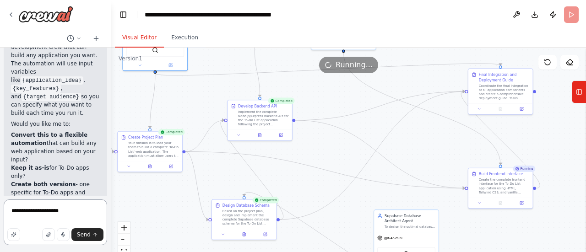
scroll to position [3126, 0]
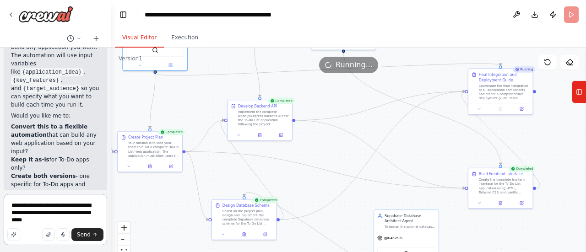
type textarea "**********"
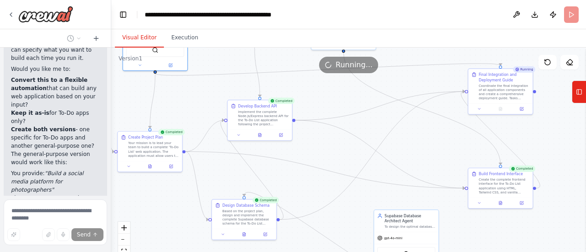
scroll to position [3222, 0]
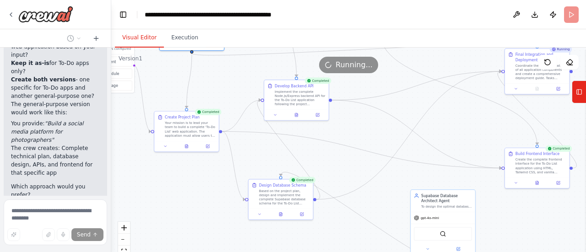
drag, startPoint x: 343, startPoint y: 151, endPoint x: 381, endPoint y: 125, distance: 46.2
click at [381, 125] on div ".deletable-edge-delete-btn { width: 20px; height: 20px; border: 0px solid #ffff…" at bounding box center [348, 162] width 475 height 229
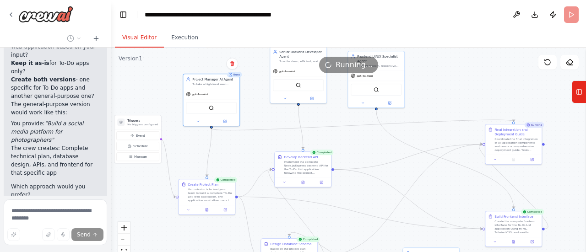
drag, startPoint x: 380, startPoint y: 126, endPoint x: 361, endPoint y: 201, distance: 77.5
click at [361, 201] on div ".deletable-edge-delete-btn { width: 20px; height: 20px; border: 0px solid #ffff…" at bounding box center [348, 162] width 475 height 229
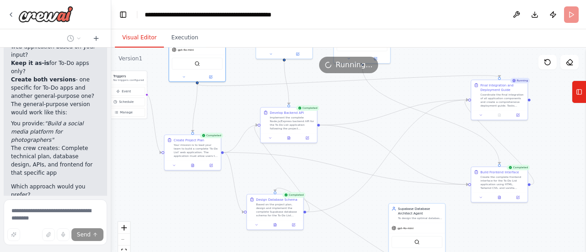
drag, startPoint x: 363, startPoint y: 155, endPoint x: 362, endPoint y: 103, distance: 51.7
click at [362, 103] on div ".deletable-edge-delete-btn { width: 20px; height: 20px; border: 0px solid #ffff…" at bounding box center [348, 162] width 475 height 229
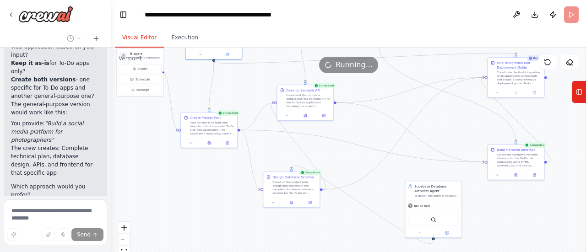
drag, startPoint x: 345, startPoint y: 147, endPoint x: 363, endPoint y: 131, distance: 23.3
click at [363, 131] on div ".deletable-edge-delete-btn { width: 20px; height: 20px; border: 0px solid #ffff…" at bounding box center [348, 162] width 475 height 229
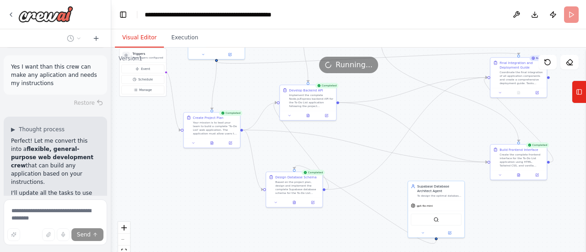
scroll to position [3423, 0]
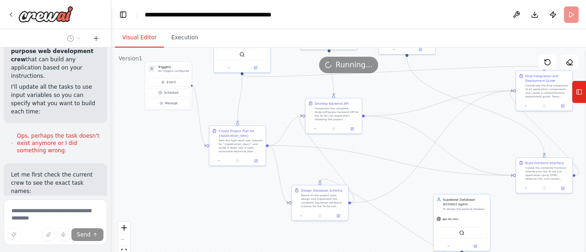
drag, startPoint x: 241, startPoint y: 180, endPoint x: 267, endPoint y: 194, distance: 28.9
click at [267, 194] on div ".deletable-edge-delete-btn { width: 20px; height: 20px; border: 0px solid #ffff…" at bounding box center [348, 162] width 475 height 229
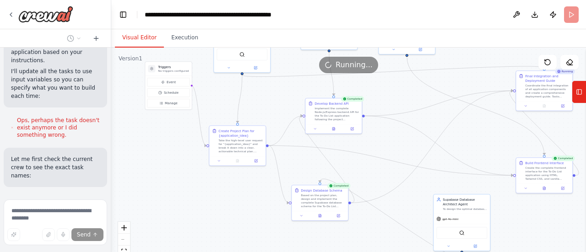
scroll to position [3536, 0]
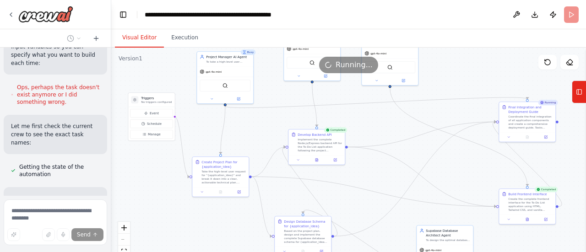
drag, startPoint x: 163, startPoint y: 161, endPoint x: 155, endPoint y: 173, distance: 14.2
click at [155, 174] on div ".deletable-edge-delete-btn { width: 20px; height: 20px; border: 0px solid #ffff…" at bounding box center [348, 162] width 475 height 229
drag, startPoint x: 155, startPoint y: 174, endPoint x: 153, endPoint y: 178, distance: 4.9
click at [153, 178] on div ".deletable-edge-delete-btn { width: 20px; height: 20px; border: 0px solid #ffff…" at bounding box center [348, 162] width 475 height 229
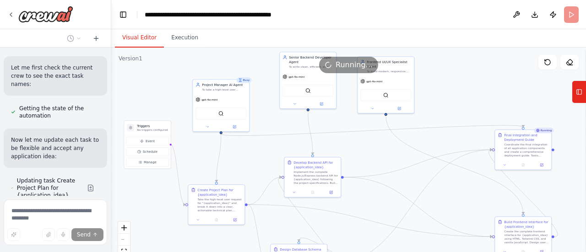
scroll to position [3635, 0]
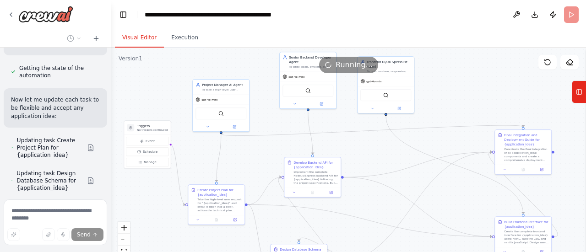
drag, startPoint x: 161, startPoint y: 171, endPoint x: 159, endPoint y: 196, distance: 24.8
click at [159, 196] on div ".deletable-edge-delete-btn { width: 20px; height: 20px; border: 0px solid #ffff…" at bounding box center [348, 162] width 475 height 229
drag, startPoint x: 369, startPoint y: 156, endPoint x: 370, endPoint y: 145, distance: 11.1
click at [370, 146] on div ".deletable-edge-delete-btn { width: 20px; height: 20px; border: 0px solid #ffff…" at bounding box center [348, 162] width 475 height 229
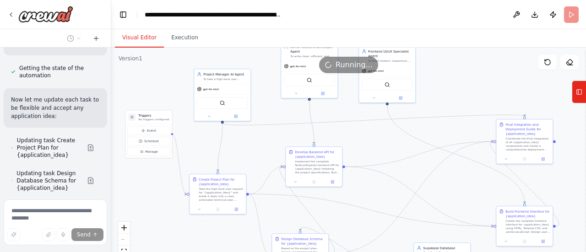
scroll to position [3664, 0]
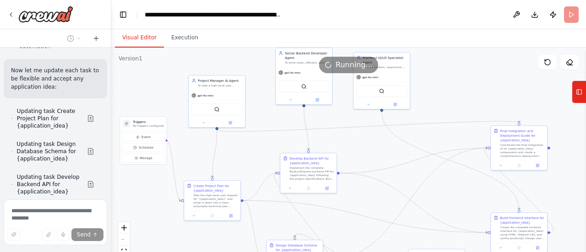
drag, startPoint x: 369, startPoint y: 136, endPoint x: 362, endPoint y: 147, distance: 13.1
click at [362, 147] on div ".deletable-edge-delete-btn { width: 20px; height: 20px; border: 0px solid #ffff…" at bounding box center [348, 162] width 475 height 229
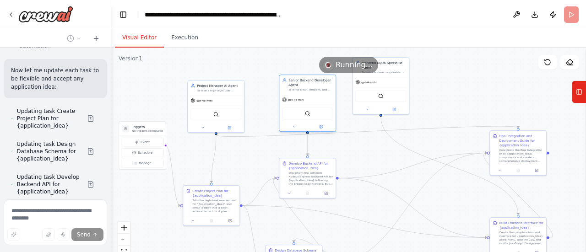
drag, startPoint x: 309, startPoint y: 79, endPoint x: 316, endPoint y: 98, distance: 20.4
click at [316, 98] on div "gpt-4o-mini" at bounding box center [307, 100] width 56 height 10
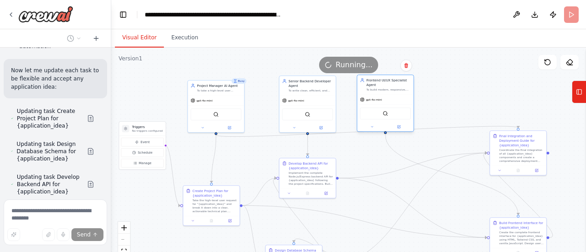
drag, startPoint x: 392, startPoint y: 87, endPoint x: 398, endPoint y: 103, distance: 17.3
click at [398, 103] on div "gpt-4o-mini BraveSearchTool" at bounding box center [385, 112] width 56 height 37
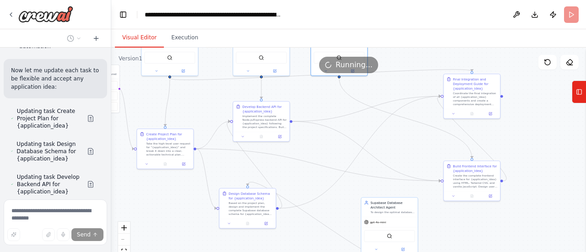
drag, startPoint x: 430, startPoint y: 110, endPoint x: 384, endPoint y: 54, distance: 73.2
click at [384, 54] on div ".deletable-edge-delete-btn { width: 20px; height: 20px; border: 0px solid #ffff…" at bounding box center [348, 162] width 475 height 229
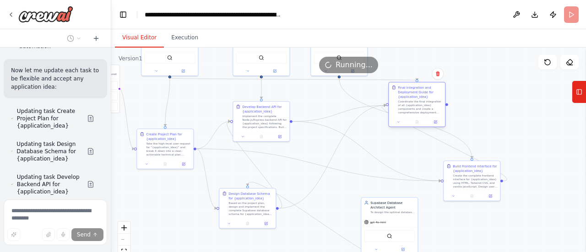
drag, startPoint x: 469, startPoint y: 92, endPoint x: 421, endPoint y: 97, distance: 47.8
click at [421, 97] on div "Final Integration and Deployment Guide for {application_idea}" at bounding box center [420, 92] width 44 height 14
drag, startPoint x: 479, startPoint y: 179, endPoint x: 411, endPoint y: 177, distance: 67.8
click at [411, 177] on div "Create the complete frontend interface for {application_idea} using HTML, Tailw…" at bounding box center [406, 180] width 44 height 15
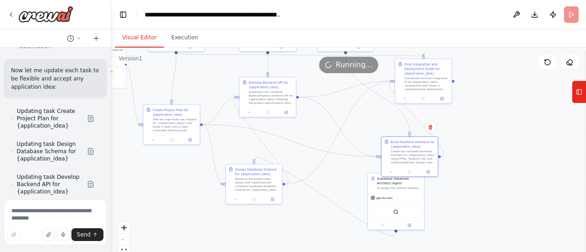
drag, startPoint x: 497, startPoint y: 182, endPoint x: 508, endPoint y: 136, distance: 47.5
click at [511, 135] on div ".deletable-edge-delete-btn { width: 20px; height: 20px; border: 0px solid #ffff…" at bounding box center [348, 162] width 475 height 229
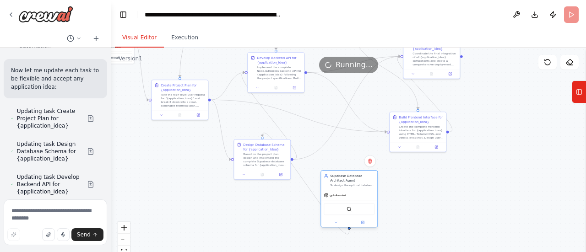
drag, startPoint x: 402, startPoint y: 169, endPoint x: 349, endPoint y: 191, distance: 57.3
click at [349, 191] on div "gpt-4o-mini" at bounding box center [349, 195] width 56 height 10
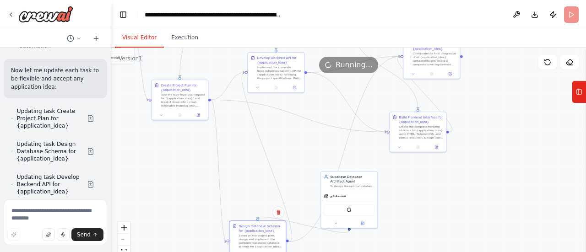
drag, startPoint x: 272, startPoint y: 161, endPoint x: 266, endPoint y: 246, distance: 84.9
click at [266, 246] on div "Based on the project plan, design and implement the complete Supabase database …" at bounding box center [261, 241] width 44 height 15
click at [236, 165] on div ".deletable-edge-delete-btn { width: 20px; height: 20px; border: 0px solid #ffff…" at bounding box center [348, 162] width 475 height 229
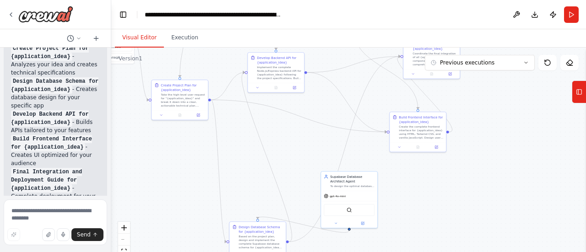
scroll to position [4225, 0]
click at [187, 34] on button "Execution" at bounding box center [185, 37] width 42 height 19
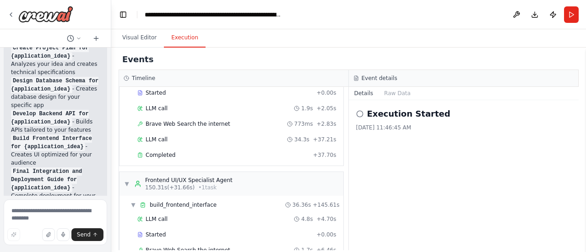
scroll to position [2007, 0]
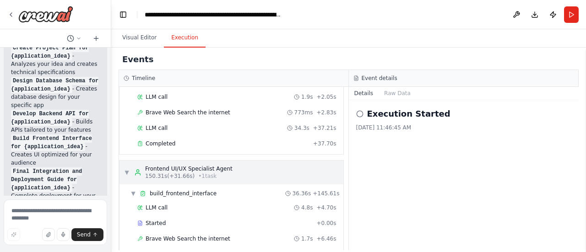
click at [133, 165] on div "▼ Frontend UI/UX Specialist Agent 150.31s (+31.66s) • 1 task" at bounding box center [178, 172] width 109 height 15
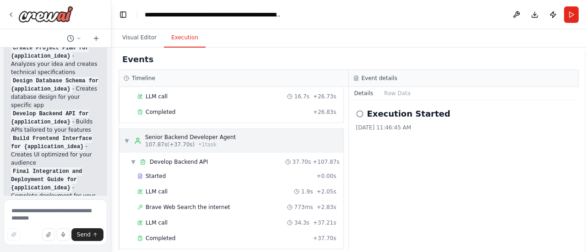
click at [127, 137] on span "▼" at bounding box center [126, 140] width 5 height 7
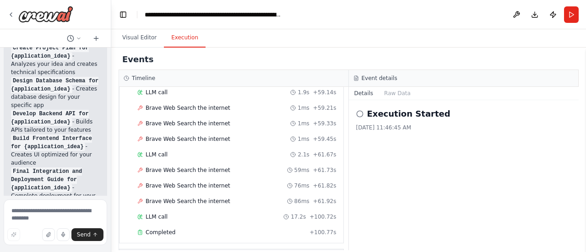
scroll to position [1632, 0]
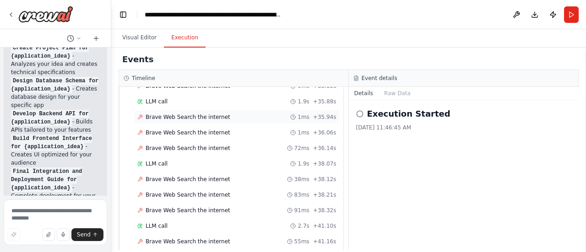
scroll to position [1053, 0]
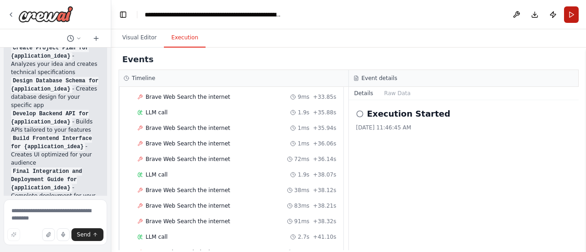
click at [566, 11] on button "Run" at bounding box center [571, 14] width 15 height 16
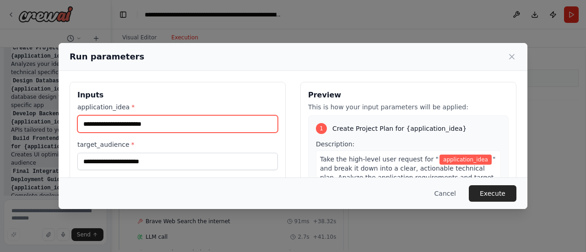
click at [212, 125] on input "application_idea *" at bounding box center [177, 123] width 201 height 17
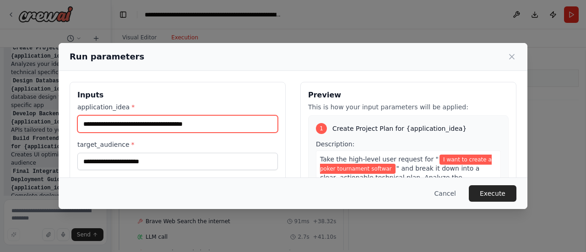
type input "**********"
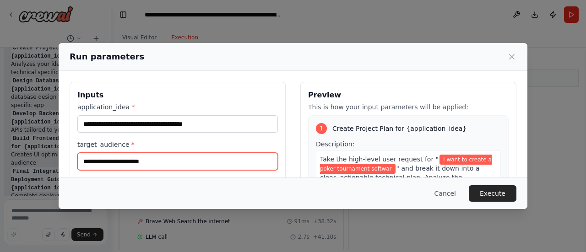
click at [152, 153] on input "target_audience *" at bounding box center [177, 161] width 201 height 17
type input "**********"
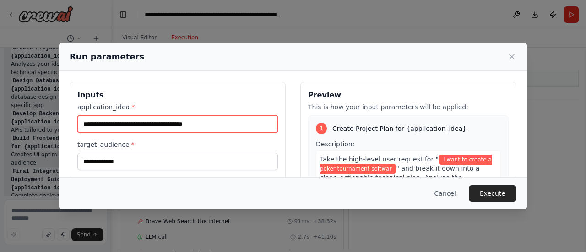
click at [221, 119] on input "**********" at bounding box center [177, 123] width 201 height 17
type input "**********"
click at [226, 129] on input "**********" at bounding box center [177, 123] width 201 height 17
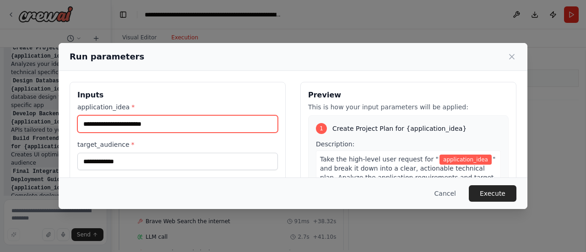
paste input "**********"
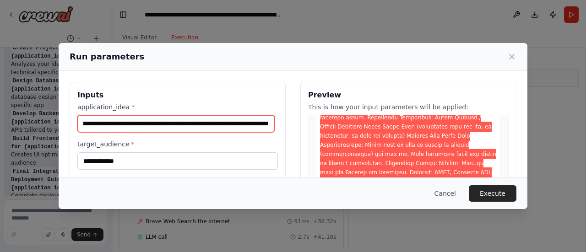
scroll to position [289, 0]
type input "**********"
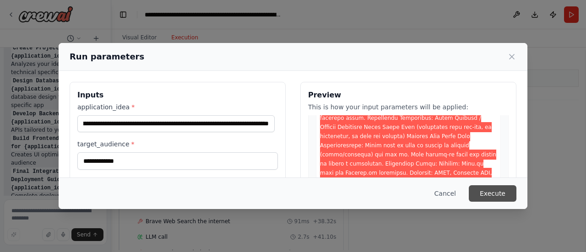
click at [482, 190] on button "Execute" at bounding box center [493, 193] width 48 height 16
click at [485, 194] on button "Execute" at bounding box center [493, 193] width 48 height 16
click at [500, 195] on button "Execute" at bounding box center [493, 193] width 48 height 16
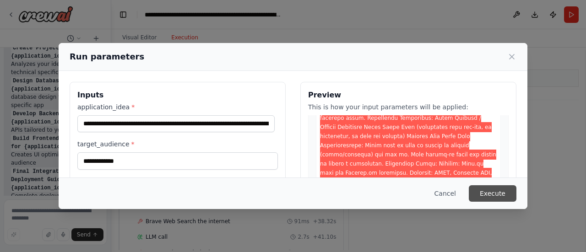
click at [500, 195] on button "Execute" at bounding box center [493, 193] width 48 height 16
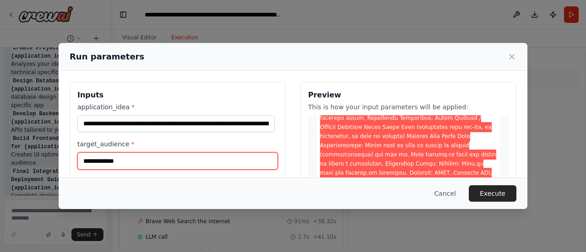
click at [140, 160] on input "**********" at bounding box center [177, 160] width 201 height 17
click at [163, 162] on input "**********" at bounding box center [177, 160] width 201 height 17
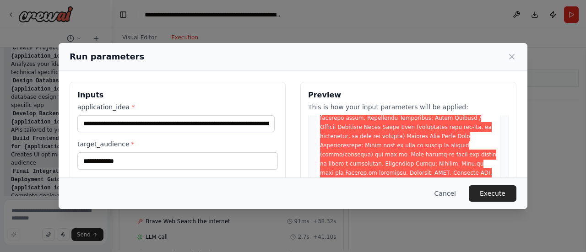
click at [193, 102] on div "**********" at bounding box center [178, 190] width 216 height 217
click at [500, 197] on button "Execute" at bounding box center [493, 193] width 48 height 16
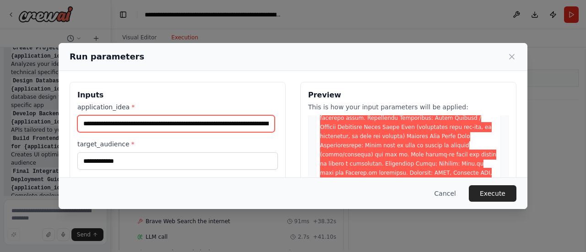
click at [239, 124] on input "application_idea *" at bounding box center [175, 123] width 197 height 17
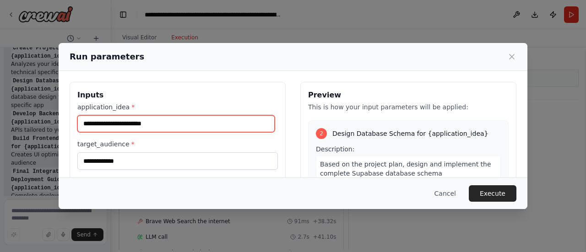
paste input "**********"
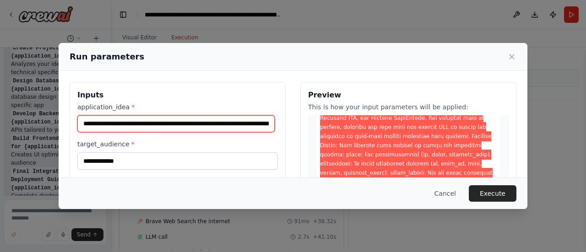
scroll to position [0, 6079]
type input "**********"
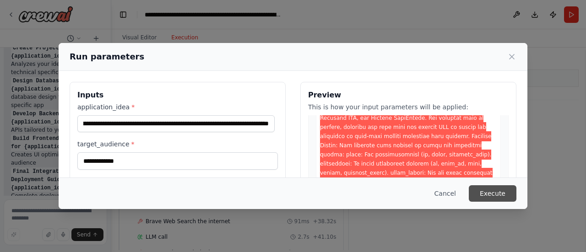
scroll to position [0, 0]
click at [485, 190] on button "Execute" at bounding box center [493, 193] width 48 height 16
click at [452, 194] on button "Cancel" at bounding box center [445, 193] width 36 height 16
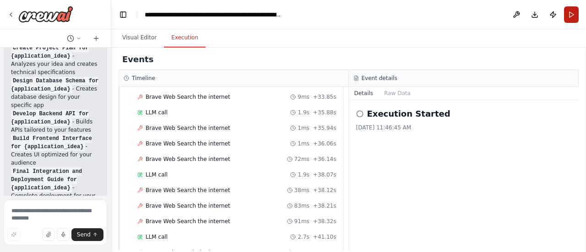
click at [567, 13] on button "Run" at bounding box center [571, 14] width 15 height 16
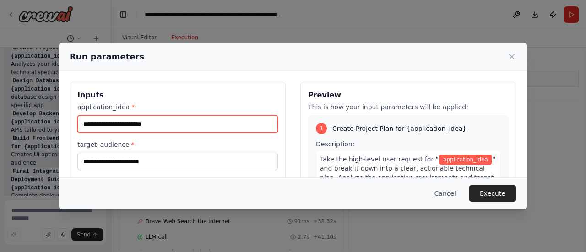
click at [180, 123] on input "application_idea *" at bounding box center [177, 123] width 201 height 17
paste input "**********"
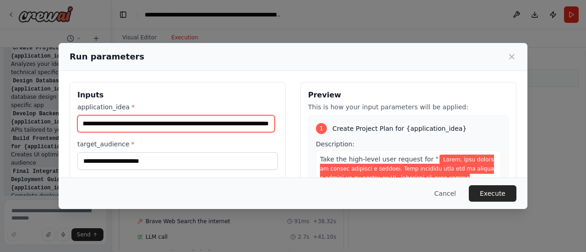
type input "**********"
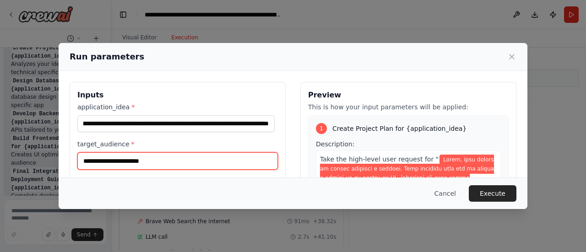
click at [157, 163] on input "target_audience *" at bounding box center [177, 160] width 201 height 17
type input "**********"
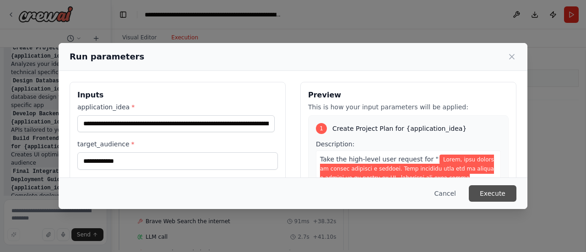
click at [494, 189] on button "Execute" at bounding box center [493, 193] width 48 height 16
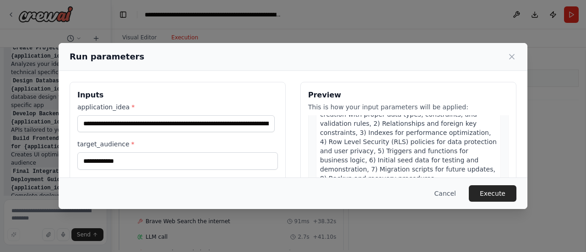
scroll to position [1454, 0]
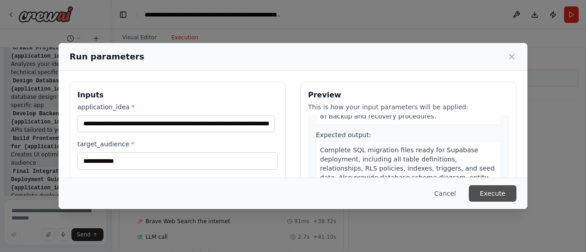
click at [495, 195] on button "Execute" at bounding box center [493, 193] width 48 height 16
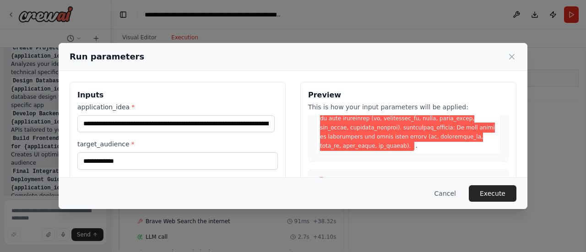
scroll to position [1862, 0]
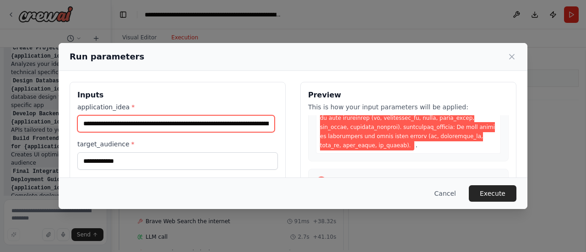
click at [249, 125] on input "application_idea *" at bounding box center [175, 123] width 197 height 17
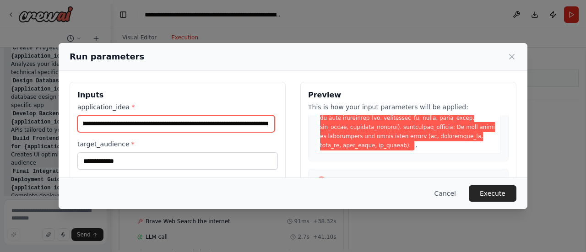
click at [249, 125] on input "application_idea *" at bounding box center [175, 123] width 197 height 17
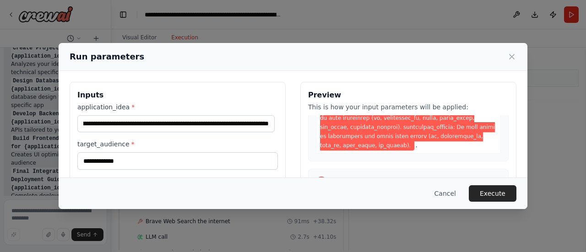
scroll to position [0, 0]
click at [263, 142] on label "target_audience *" at bounding box center [177, 144] width 201 height 9
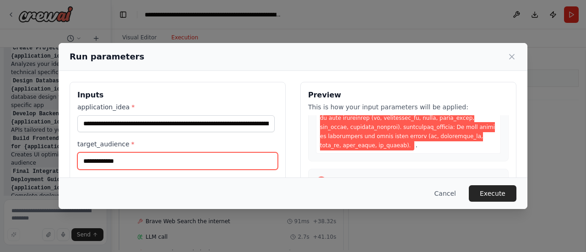
click at [263, 152] on input "**********" at bounding box center [177, 160] width 201 height 17
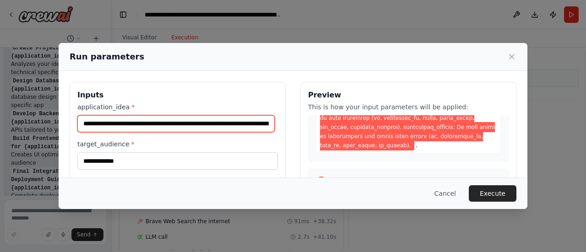
click at [212, 125] on input "application_idea *" at bounding box center [175, 123] width 197 height 17
click at [235, 125] on input "application_idea *" at bounding box center [175, 123] width 197 height 17
paste input "text"
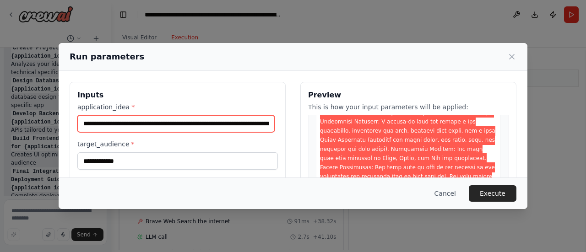
scroll to position [1707, 0]
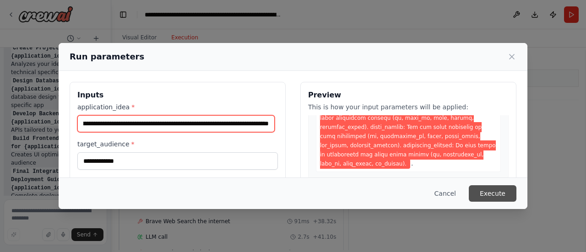
type input "**********"
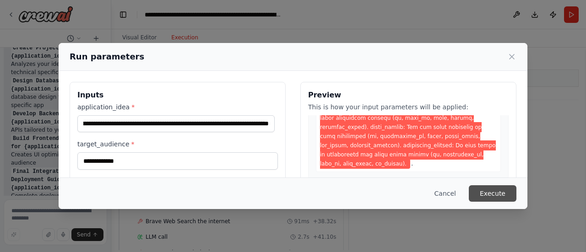
scroll to position [0, 0]
click at [485, 190] on button "Execute" at bounding box center [493, 193] width 48 height 16
click at [459, 192] on button "Cancel" at bounding box center [445, 193] width 36 height 16
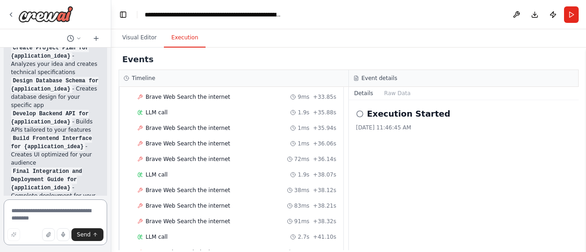
click at [66, 216] on textarea at bounding box center [55, 223] width 103 height 46
type textarea "**********"
click at [92, 237] on button "Send" at bounding box center [87, 235] width 32 height 13
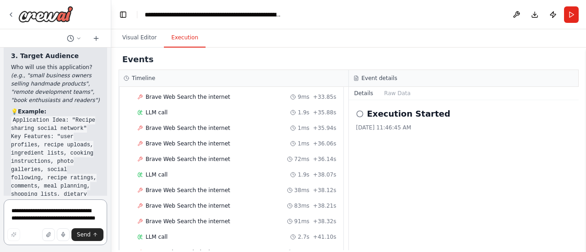
scroll to position [5002, 0]
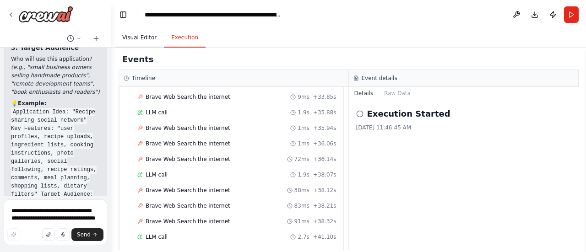
click at [146, 44] on button "Visual Editor" at bounding box center [139, 37] width 49 height 19
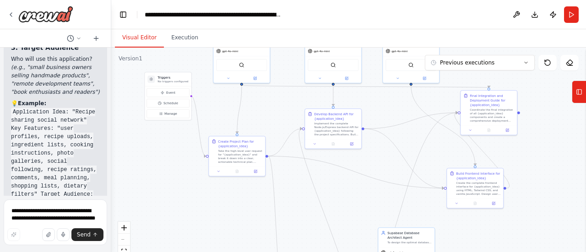
drag, startPoint x: 247, startPoint y: 149, endPoint x: 326, endPoint y: 177, distance: 83.3
click at [326, 177] on div ".deletable-edge-delete-btn { width: 20px; height: 20px; border: 0px solid #ffff…" at bounding box center [348, 162] width 475 height 229
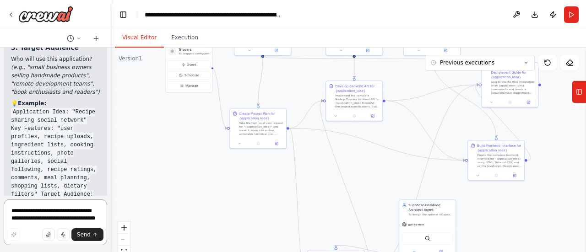
click at [58, 211] on textarea "**********" at bounding box center [55, 223] width 103 height 46
paste textarea "**********"
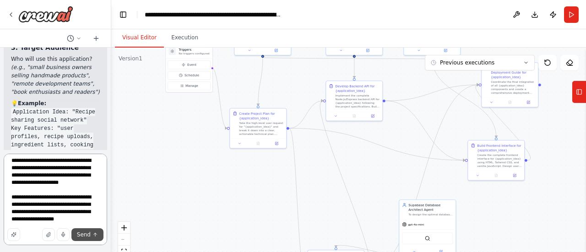
type textarea "**********"
click at [97, 237] on icon "submit" at bounding box center [95, 234] width 5 height 5
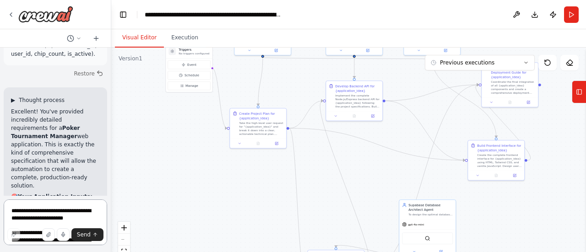
scroll to position [6044, 0]
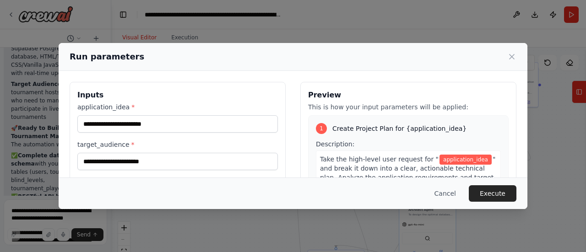
click at [32, 125] on div "Run parameters Inputs application_idea * target_audience * key_features * Previ…" at bounding box center [293, 126] width 586 height 252
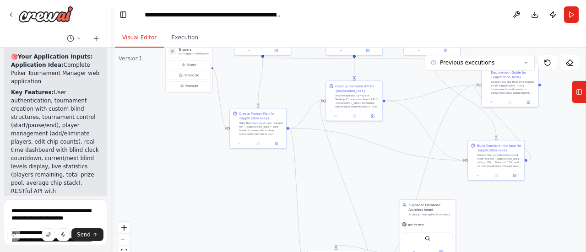
scroll to position [6302, 0]
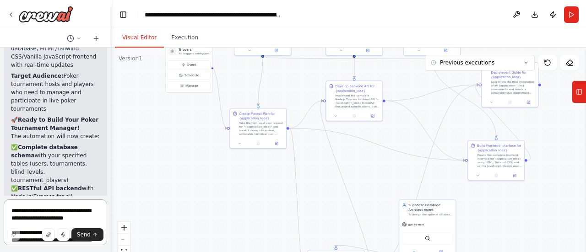
click at [52, 217] on textarea at bounding box center [55, 223] width 103 height 46
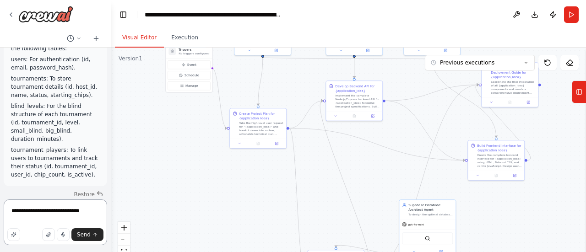
scroll to position [5879, 0]
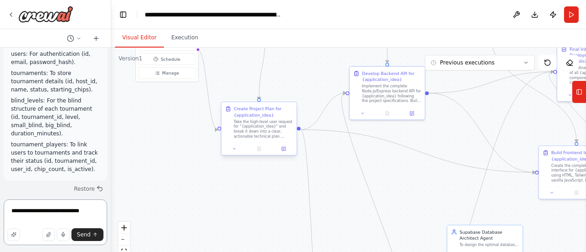
type textarea "**********"
click at [270, 133] on div "Take the high-level user request for "{application_idea}" and break it down int…" at bounding box center [263, 130] width 59 height 20
click at [288, 150] on button at bounding box center [283, 148] width 21 height 7
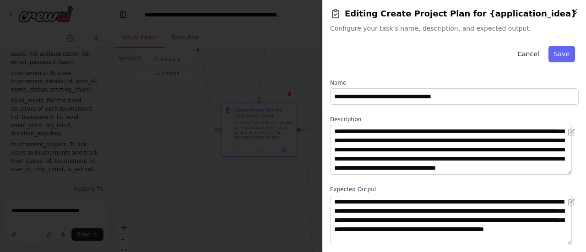
scroll to position [0, 0]
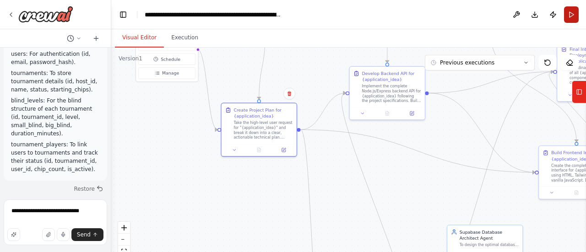
click at [570, 19] on button "Run" at bounding box center [571, 14] width 15 height 16
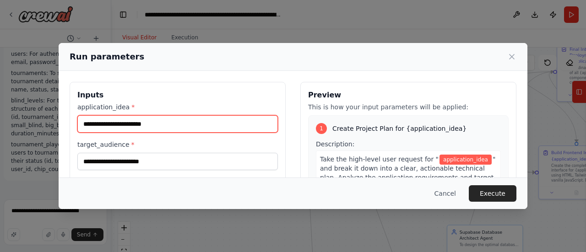
click at [152, 124] on input "application_idea *" at bounding box center [177, 123] width 201 height 17
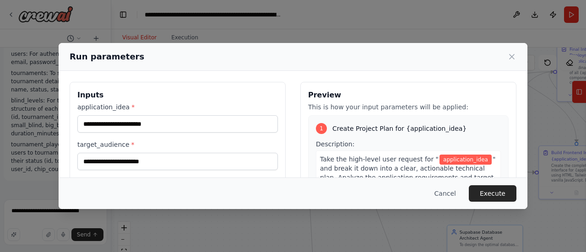
click at [37, 123] on div "Run parameters Inputs application_idea * target_audience * key_features * Previ…" at bounding box center [293, 126] width 586 height 252
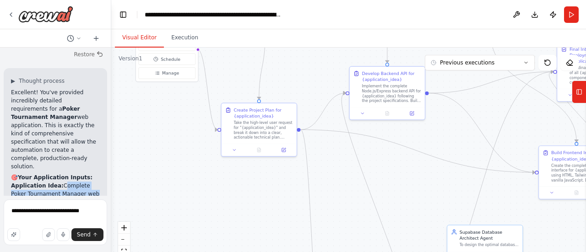
scroll to position [6021, 0]
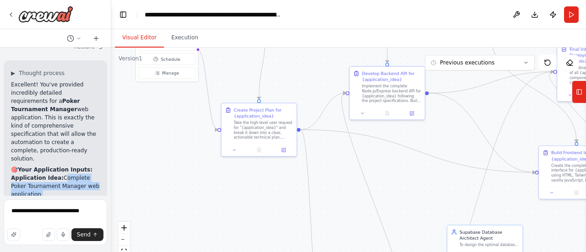
drag, startPoint x: 58, startPoint y: 107, endPoint x: 74, endPoint y: 165, distance: 60.8
copy div "Complete Poker Tournament Manager web application Key Features: User authentica…"
click at [566, 15] on button "Run" at bounding box center [571, 14] width 15 height 16
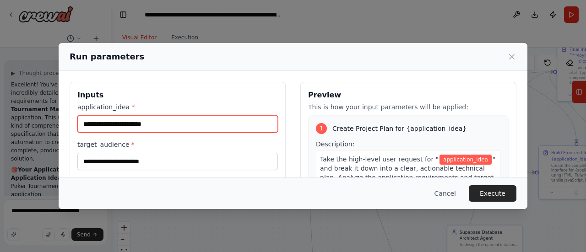
click at [207, 123] on input "application_idea *" at bounding box center [177, 123] width 201 height 17
paste input "**********"
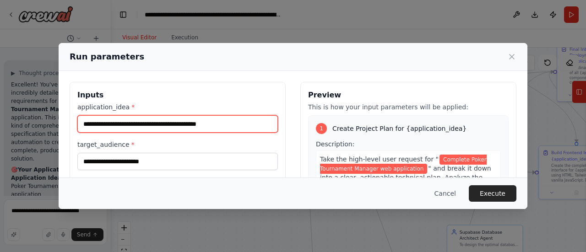
type input "**********"
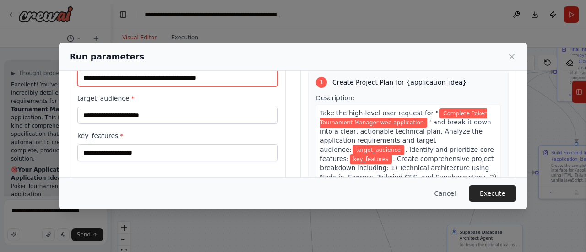
scroll to position [47, 0]
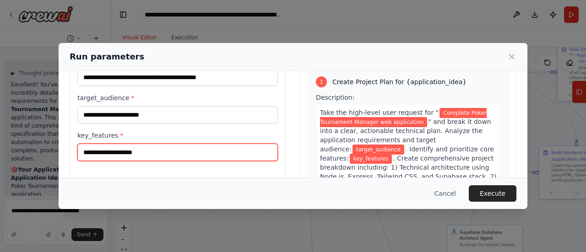
click at [147, 150] on input "key_features *" at bounding box center [177, 152] width 201 height 17
paste input "**********"
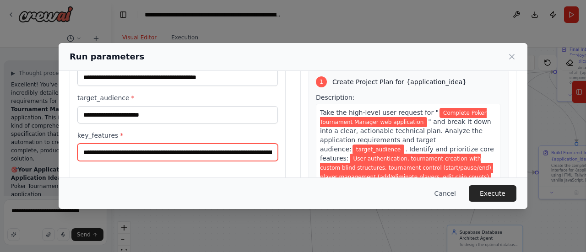
scroll to position [0, 1138]
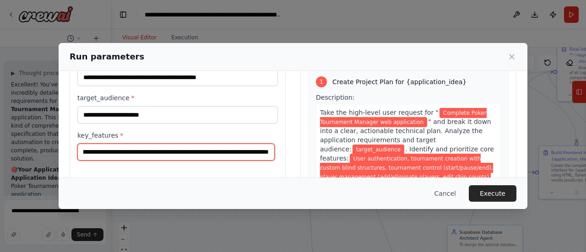
type input "**********"
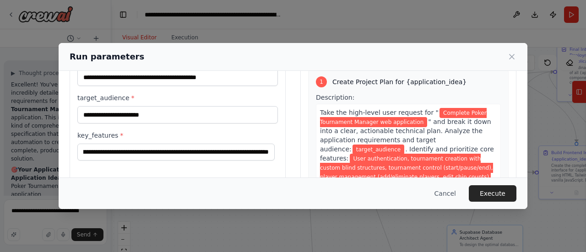
scroll to position [0, 0]
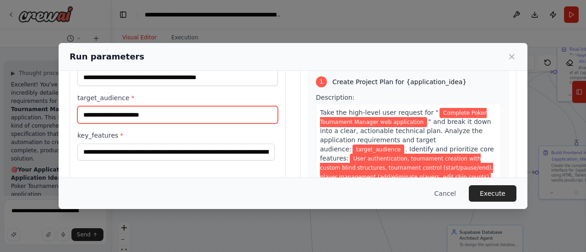
click at [172, 116] on input "target_audience *" at bounding box center [177, 114] width 201 height 17
paste input "**********"
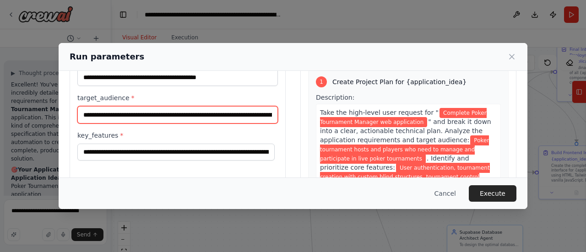
scroll to position [0, 96]
type input "**********"
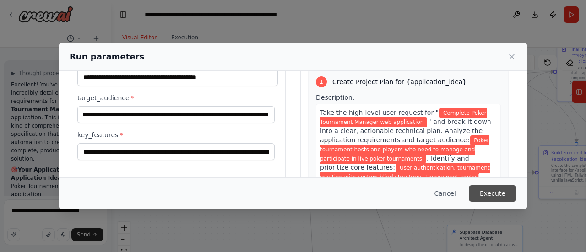
click at [490, 194] on button "Execute" at bounding box center [493, 193] width 48 height 16
